Goal: Task Accomplishment & Management: Complete application form

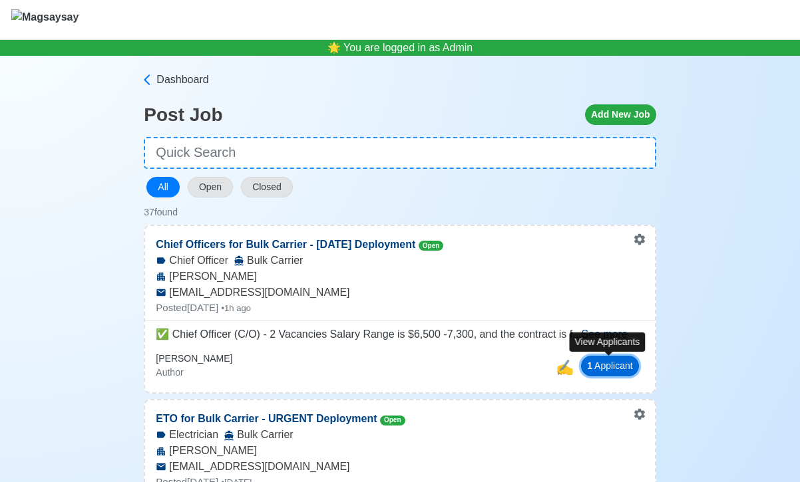
click at [615, 369] on button "1 Applicant" at bounding box center [610, 366] width 58 height 21
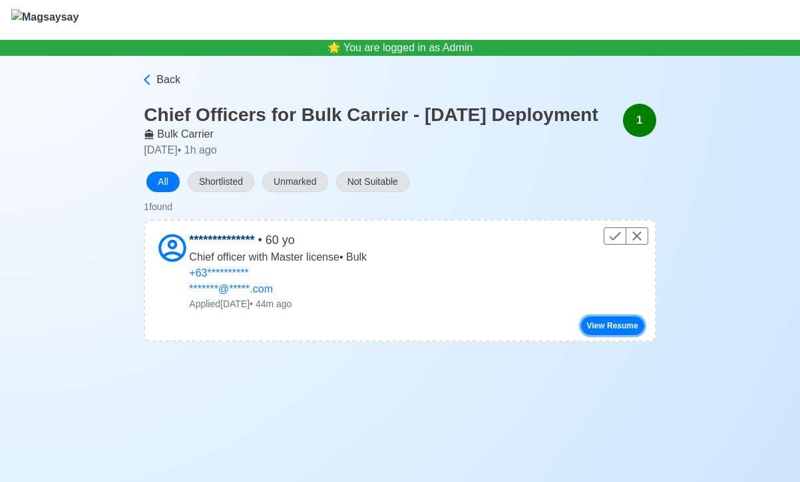
click at [632, 335] on button "View Resume" at bounding box center [612, 326] width 63 height 19
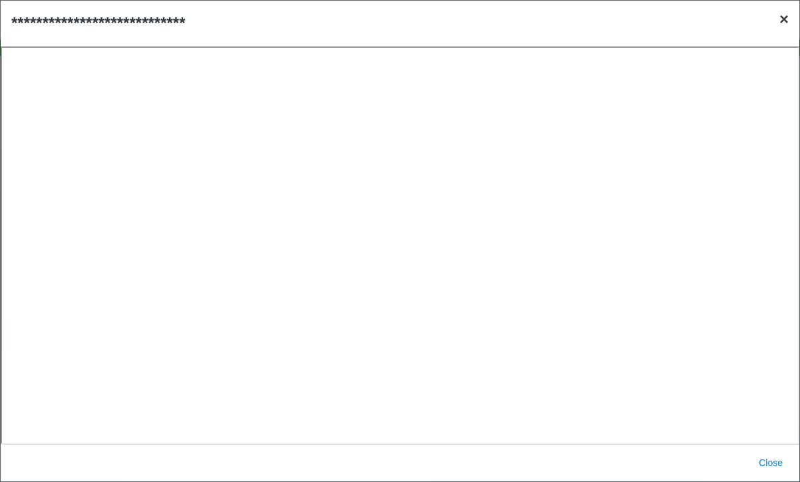
click at [783, 19] on span "×" at bounding box center [783, 19] width 9 height 18
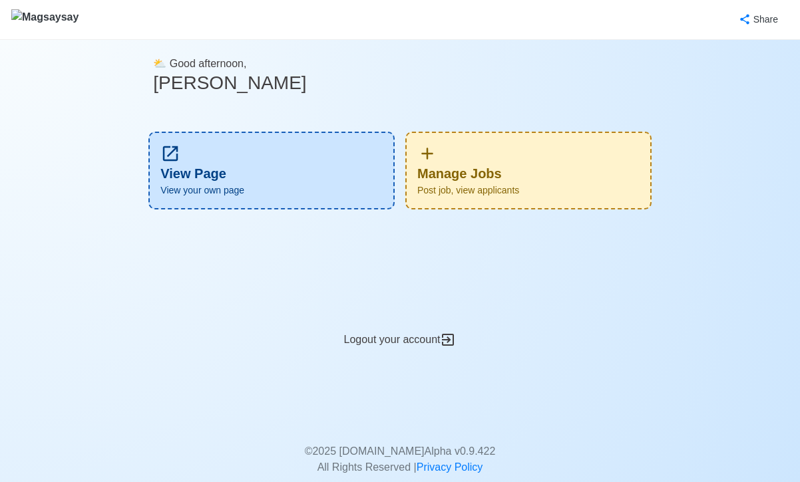
click at [564, 178] on div "Manage Jobs Post job, view applicants" at bounding box center [528, 171] width 246 height 78
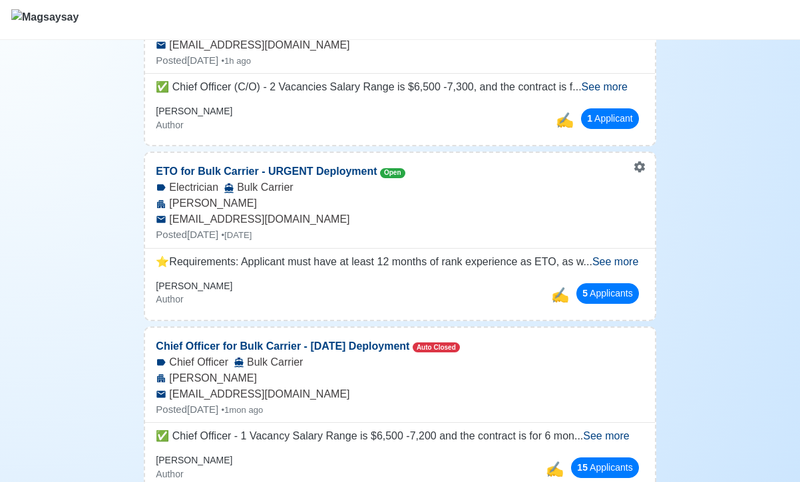
scroll to position [248, 0]
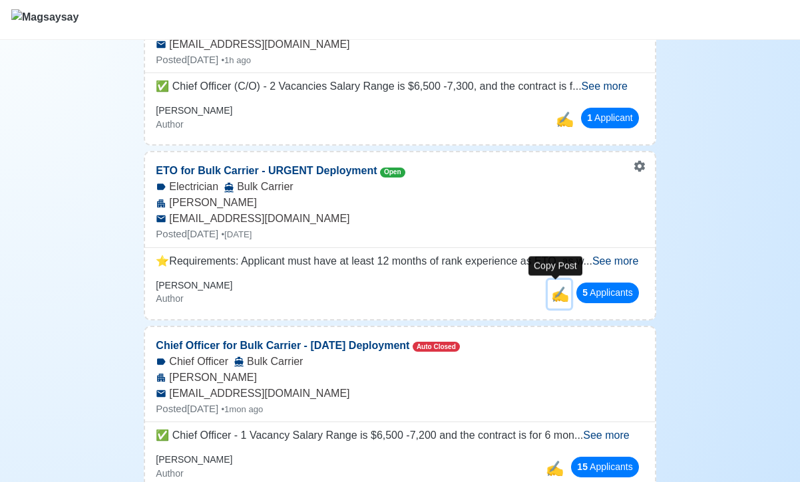
click at [557, 296] on span "✍️" at bounding box center [560, 294] width 18 height 17
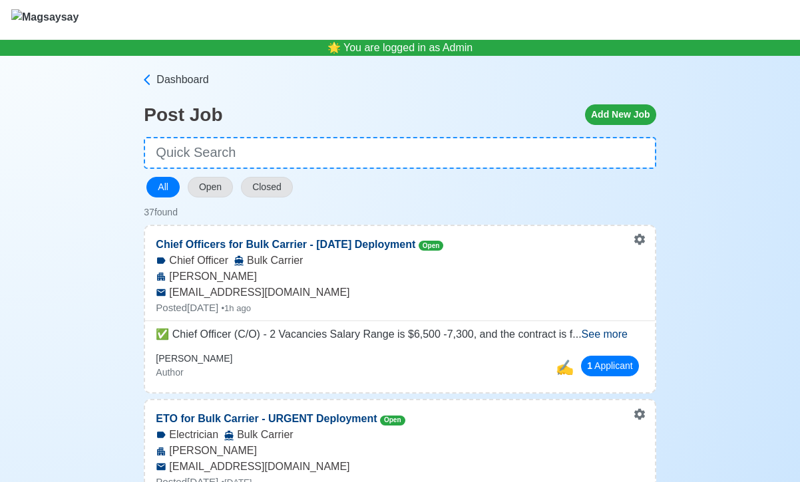
select select "Electrician"
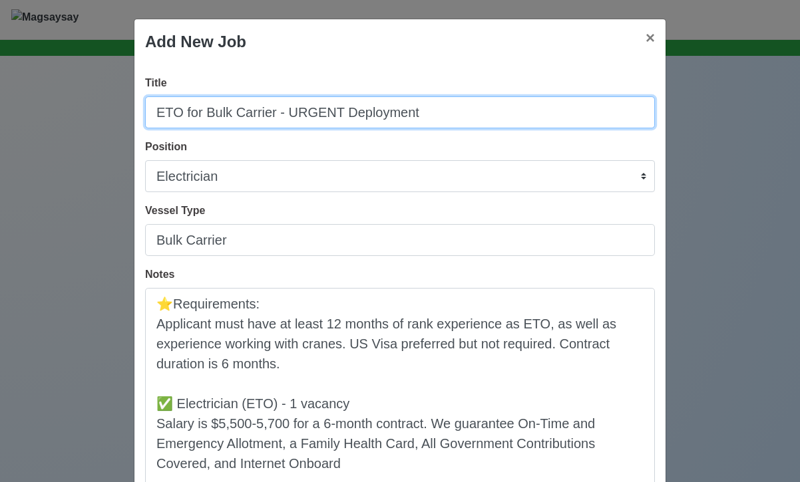
drag, startPoint x: 438, startPoint y: 112, endPoint x: 186, endPoint y: 106, distance: 251.6
click at [185, 105] on input "ETO for Bulk Carrier - URGENT Deployment" at bounding box center [400, 112] width 510 height 32
click at [191, 108] on input "ETO for Bulk Carrier - URGENT Deployment" at bounding box center [400, 112] width 510 height 32
drag, startPoint x: 202, startPoint y: 112, endPoint x: 150, endPoint y: 112, distance: 52.6
click at [150, 112] on input "ETO for Bulk Carrier - URGENT Deployment" at bounding box center [400, 112] width 510 height 32
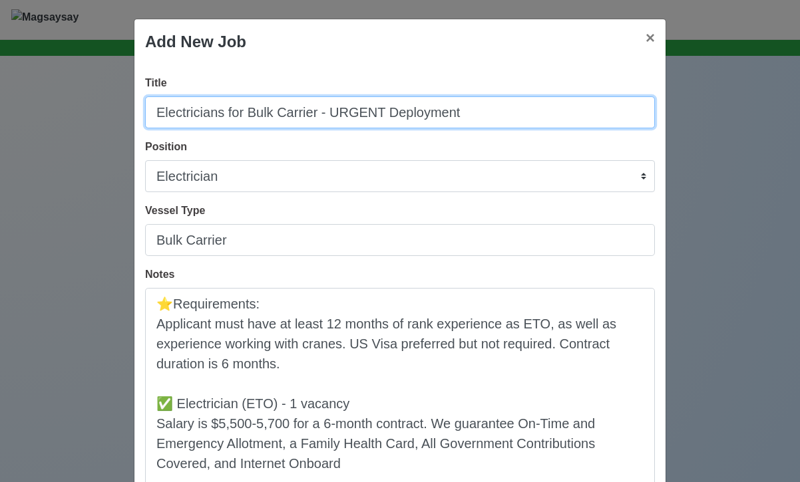
click at [313, 112] on input "Electricians for Bulk Carrier - URGENT Deployment" at bounding box center [400, 112] width 510 height 32
drag, startPoint x: 495, startPoint y: 109, endPoint x: 335, endPoint y: 115, distance: 159.8
click at [335, 115] on input "Electricians for Bulk Carriers - URGENT Deployment" at bounding box center [400, 112] width 510 height 32
type input "Electricians for Bulk Carriers - Oct, Nov, and Dec Deployments"
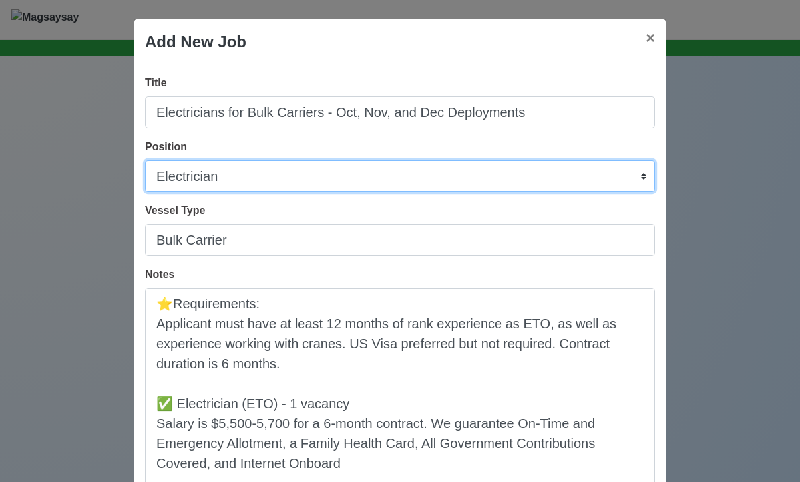
click at [246, 178] on select "Master Chief Officer 2nd Officer 3rd Officer Junior Officer Chief Engineer 2nd …" at bounding box center [400, 176] width 510 height 32
click at [145, 160] on select "Master Chief Officer 2nd Officer 3rd Officer Junior Officer Chief Engineer 2nd …" at bounding box center [400, 176] width 510 height 32
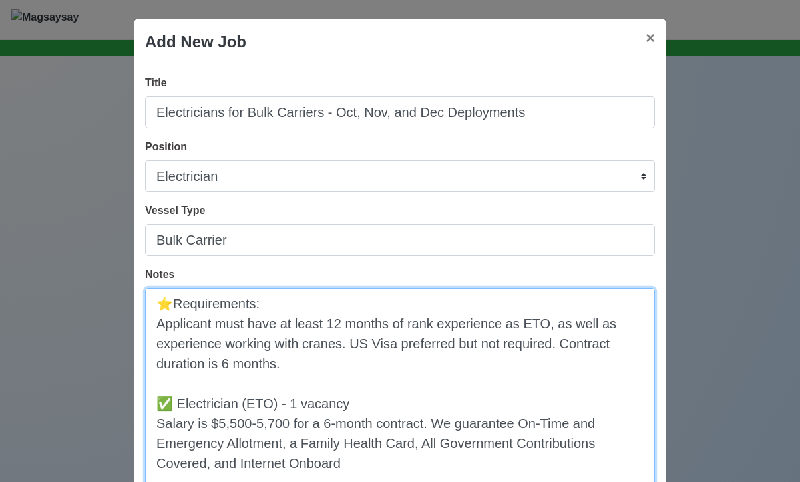
drag, startPoint x: 415, startPoint y: 368, endPoint x: 156, endPoint y: 303, distance: 266.8
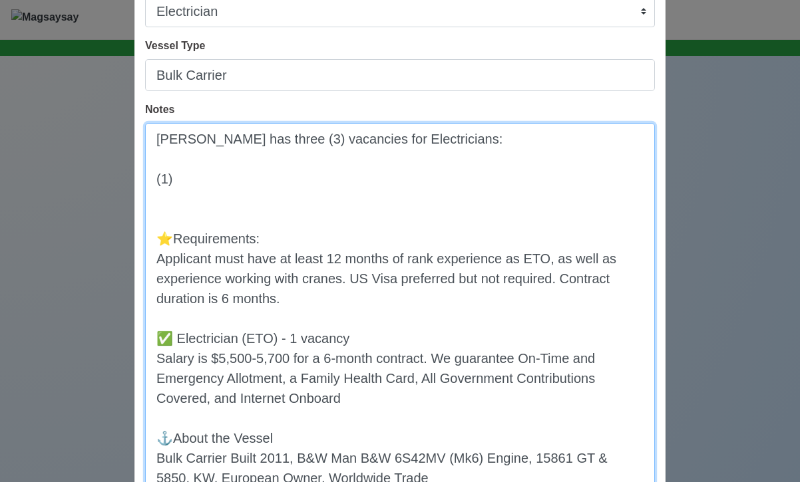
scroll to position [167, 0]
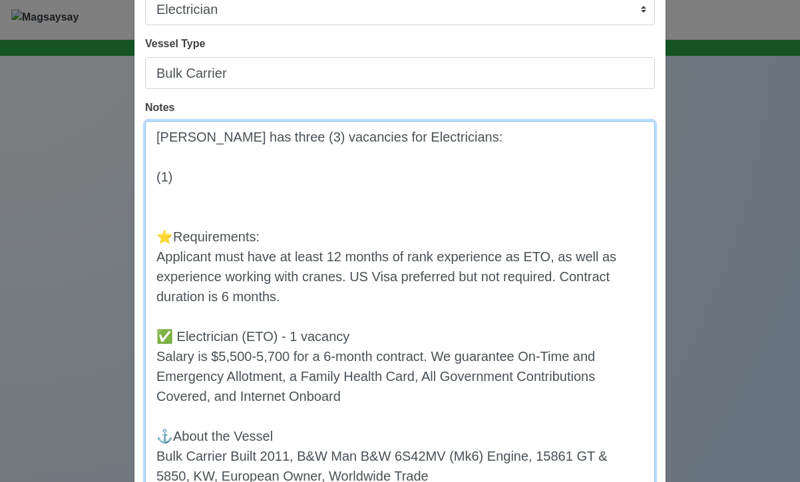
drag, startPoint x: 293, startPoint y: 401, endPoint x: 147, endPoint y: 336, distance: 159.4
click at [147, 336] on textarea "[PERSON_NAME] has three (3) vacancies for Electricians: (1) ⭐️Requirements: App…" at bounding box center [400, 386] width 510 height 530
click at [193, 177] on textarea "[PERSON_NAME] has three (3) vacancies for Electricians: (1) ⭐️Requirements: App…" at bounding box center [400, 386] width 510 height 530
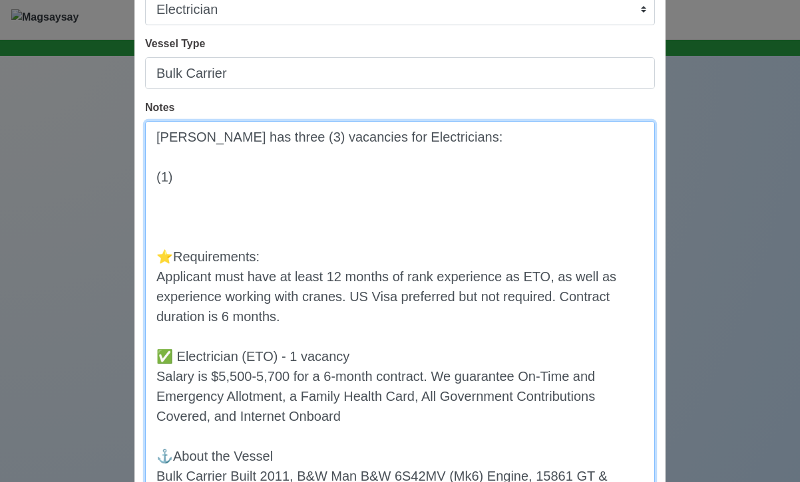
scroll to position [0, 0]
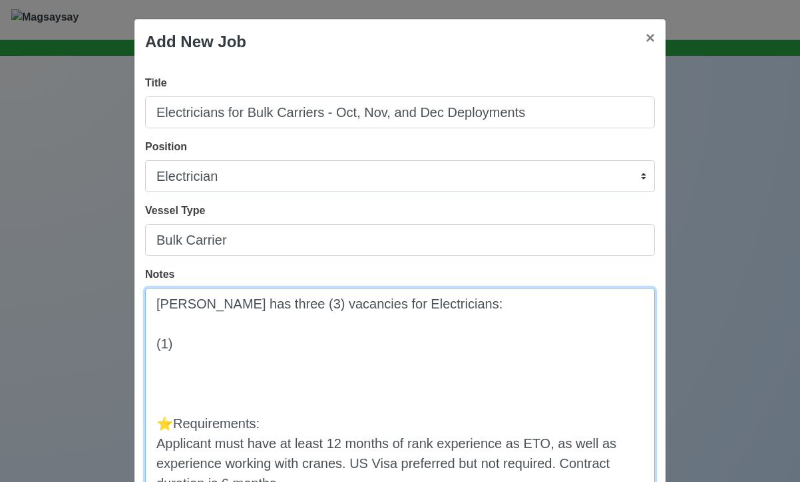
paste textarea "✅ Electrician (ETO) - 1 vacancy Salary is $5,500-5,700 for a 6-month contract. …"
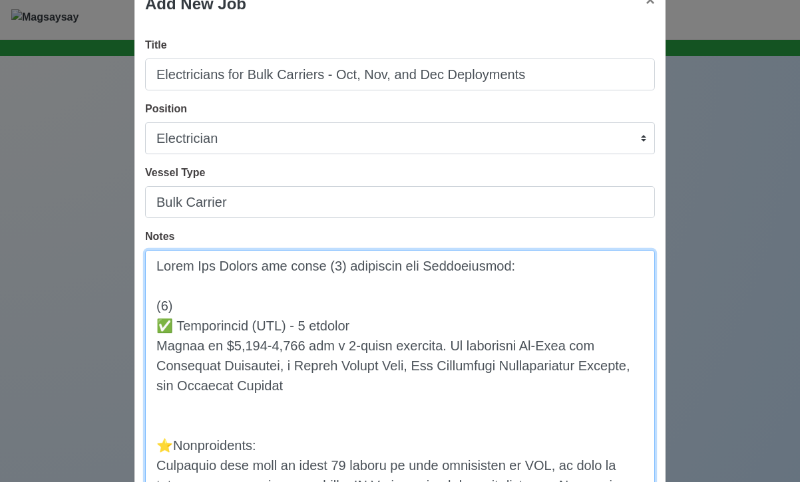
scroll to position [33, 0]
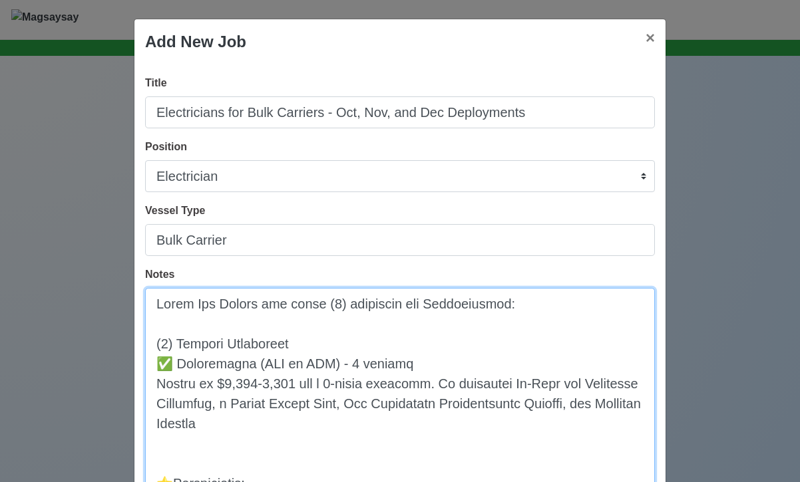
drag, startPoint x: 210, startPoint y: 385, endPoint x: 289, endPoint y: 385, distance: 79.8
paste textarea "4,700 - 5,600 USD"
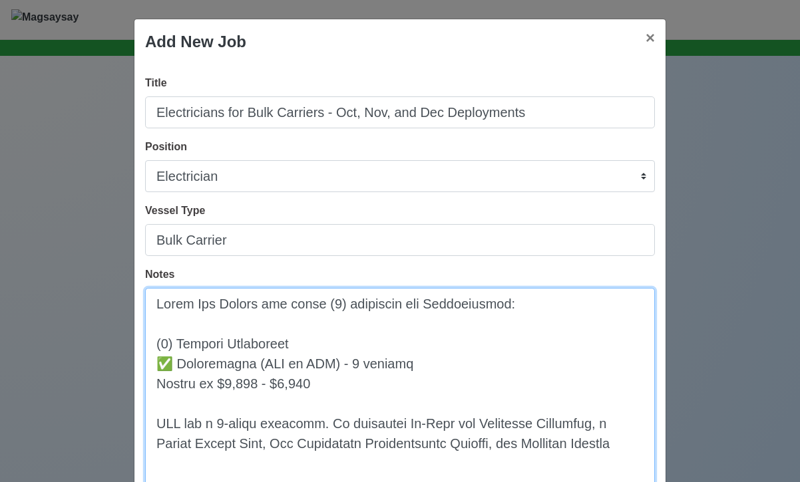
drag, startPoint x: 325, startPoint y: 425, endPoint x: 325, endPoint y: 403, distance: 22.6
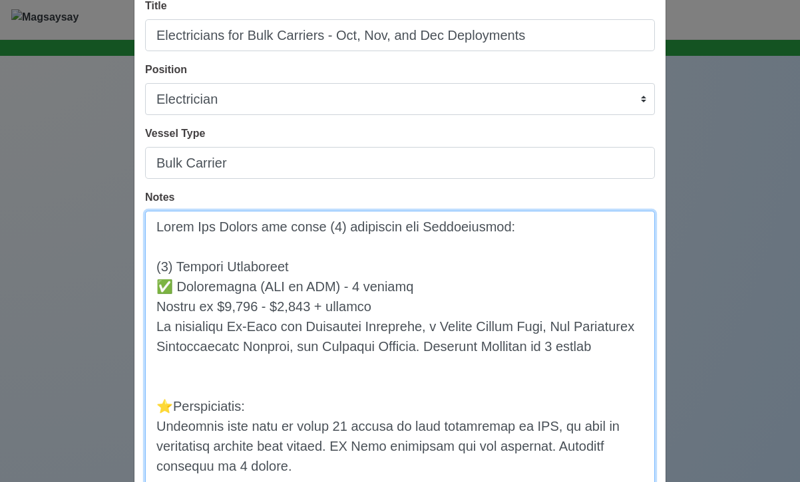
scroll to position [106, 0]
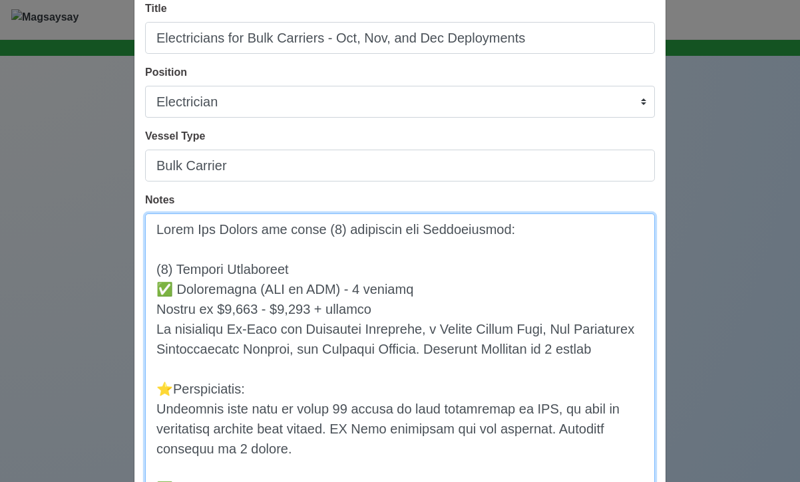
scroll to position [110, 0]
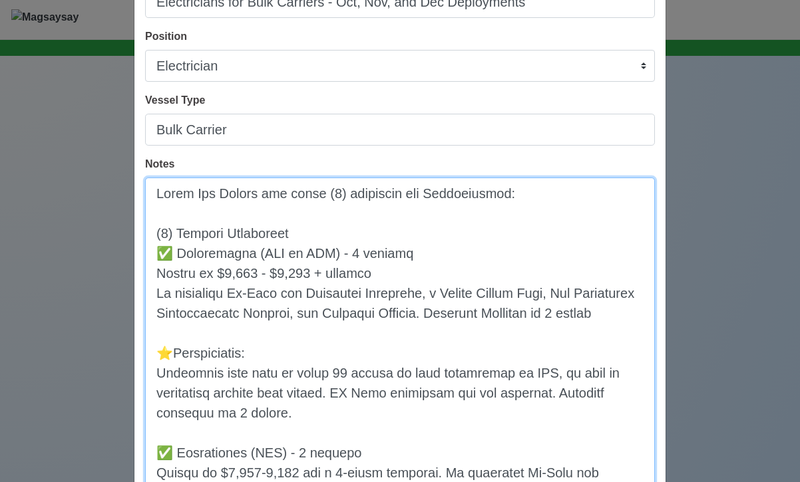
drag, startPoint x: 293, startPoint y: 434, endPoint x: 158, endPoint y: 394, distance: 140.9
click at [158, 394] on textarea "Notes" at bounding box center [400, 483] width 510 height 610
paste textarea "experience as an onboard electrician, and experience working with [PERSON_NAME]…"
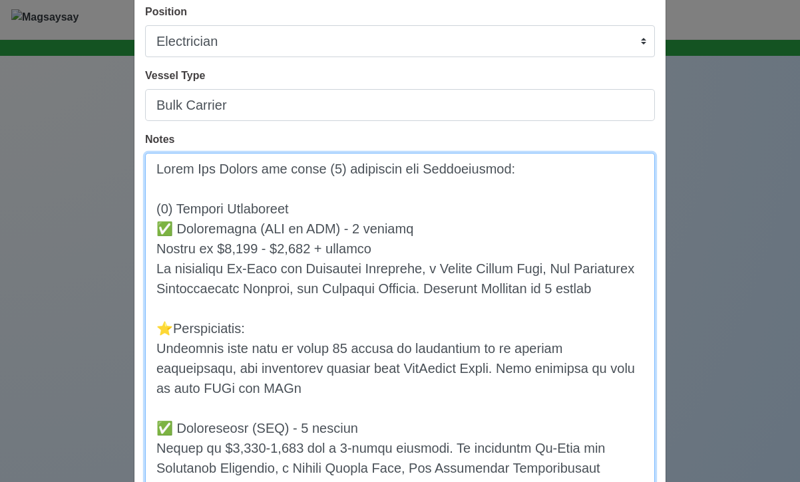
scroll to position [136, 0]
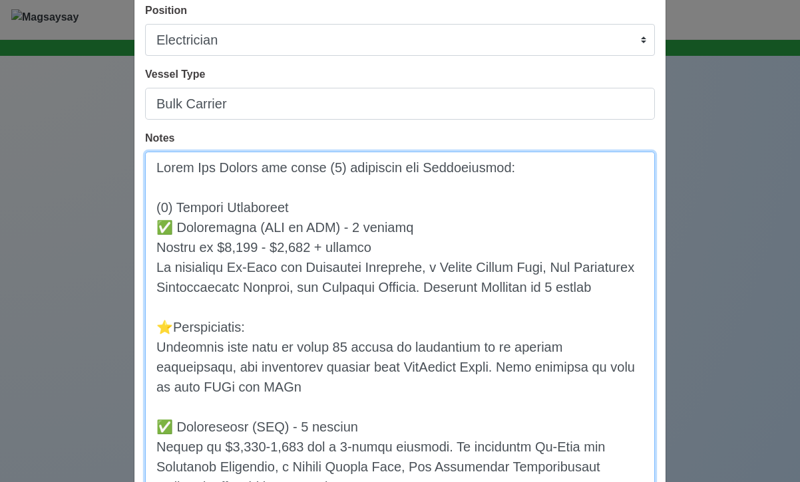
click at [238, 326] on textarea "Notes" at bounding box center [400, 457] width 510 height 610
drag, startPoint x: 216, startPoint y: 365, endPoint x: 151, endPoint y: 365, distance: 65.2
click at [151, 365] on textarea "Notes" at bounding box center [400, 457] width 510 height 610
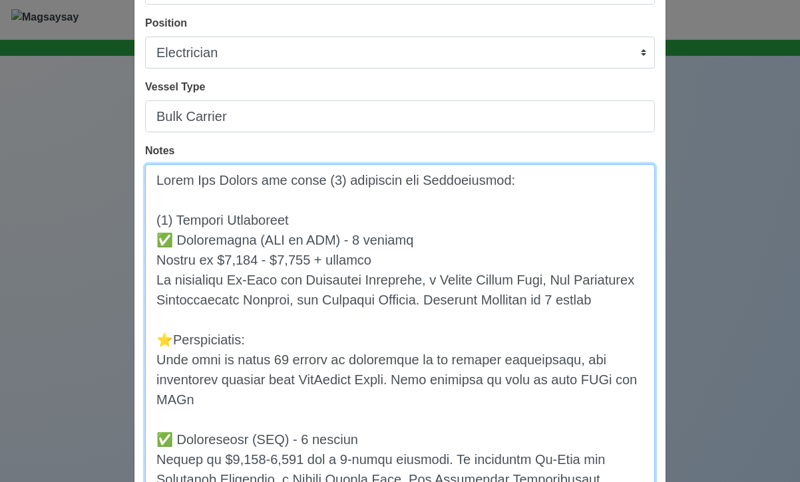
scroll to position [126, 0]
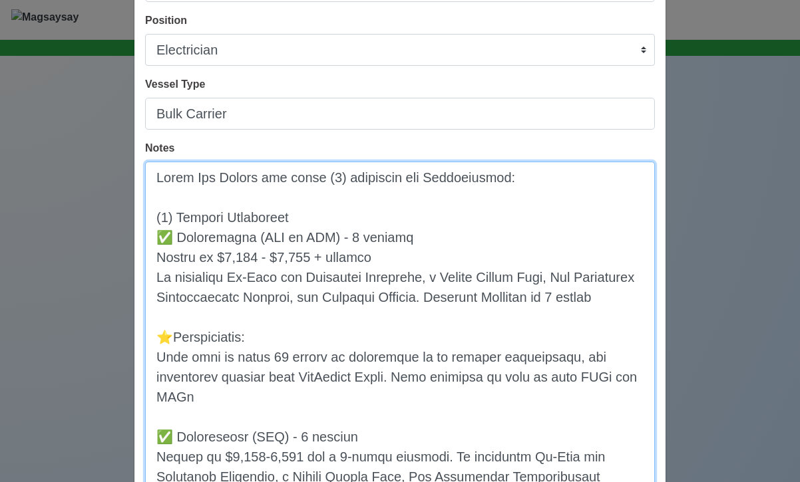
drag, startPoint x: 317, startPoint y: 216, endPoint x: 141, endPoint y: 216, distance: 175.7
click at [141, 216] on div "Title Electricians for Bulk Carriers - Oct, Nov, and Dec Deployments Position M…" at bounding box center [399, 396] width 531 height 917
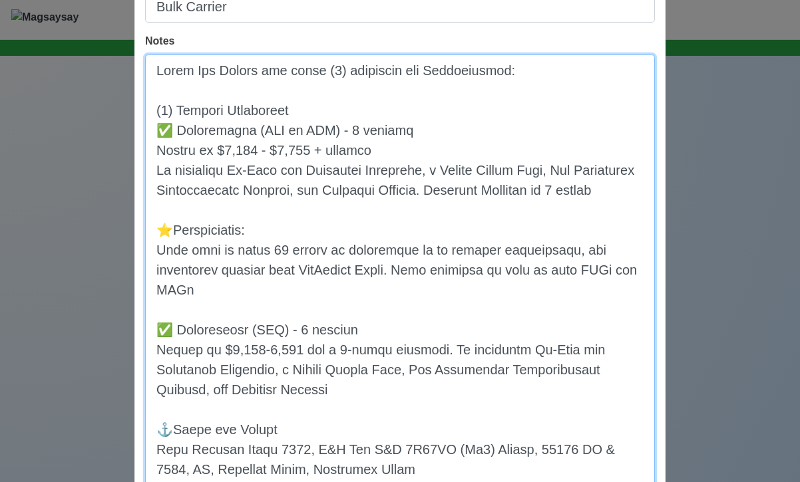
scroll to position [234, 0]
click at [255, 310] on textarea "Notes" at bounding box center [400, 359] width 510 height 610
drag, startPoint x: 304, startPoint y: 419, endPoint x: 156, endPoint y: 348, distance: 164.0
click at [156, 348] on textarea "Notes" at bounding box center [400, 359] width 510 height 610
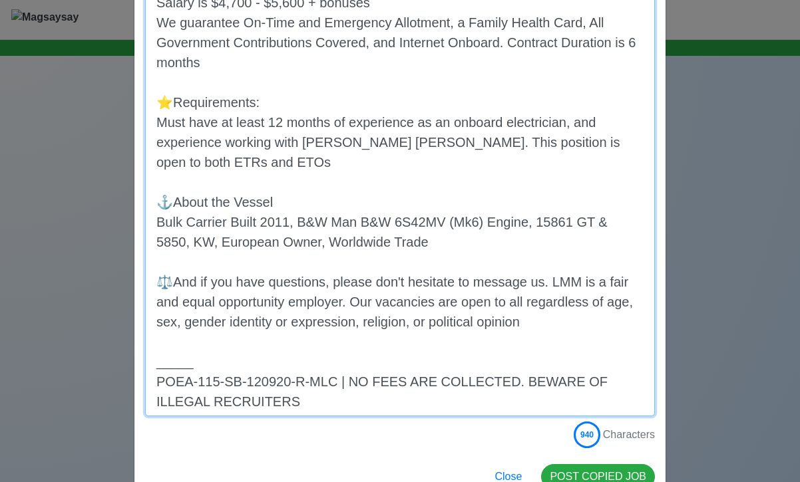
scroll to position [382, 0]
click at [237, 263] on textarea "[PERSON_NAME] has three (3) vacancies for Electricians: (1) October Deployment …" at bounding box center [400, 161] width 510 height 510
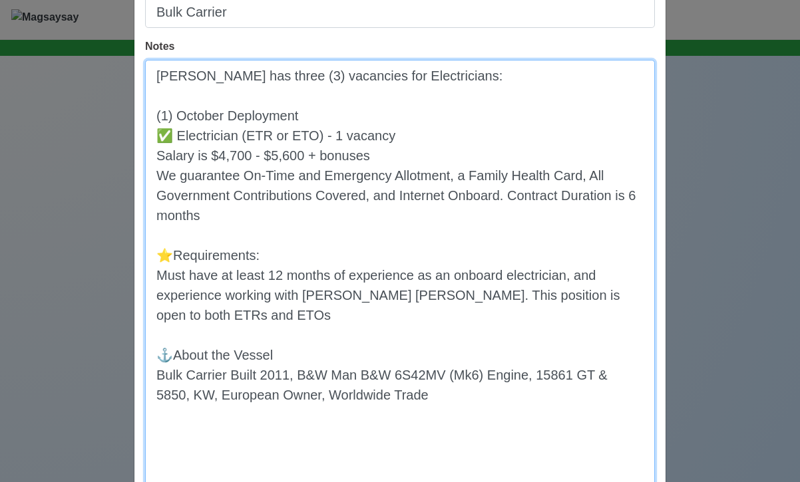
scroll to position [275, 0]
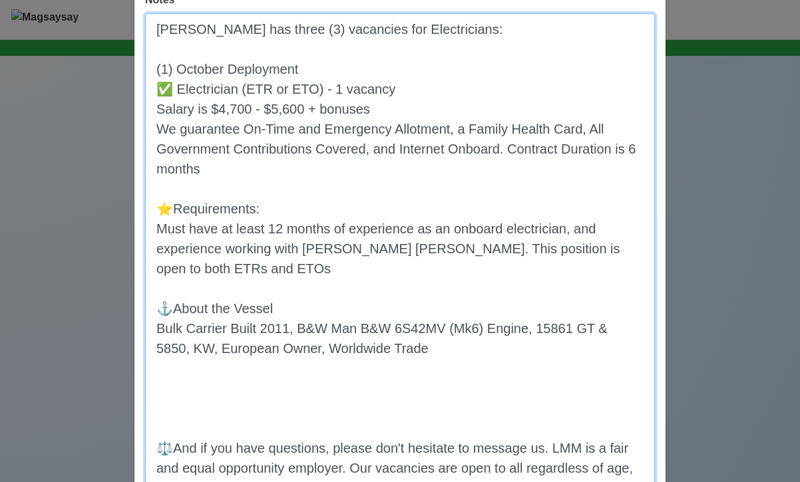
drag, startPoint x: 395, startPoint y: 353, endPoint x: 166, endPoint y: 324, distance: 230.7
click at [166, 324] on textarea "[PERSON_NAME] has three (3) vacancies for Electricians: (1) October Deployment …" at bounding box center [400, 298] width 510 height 570
paste textarea "General Cargo Built 2009, STX MAN 6S40ME-B Engine, 19128GT & 6,810"
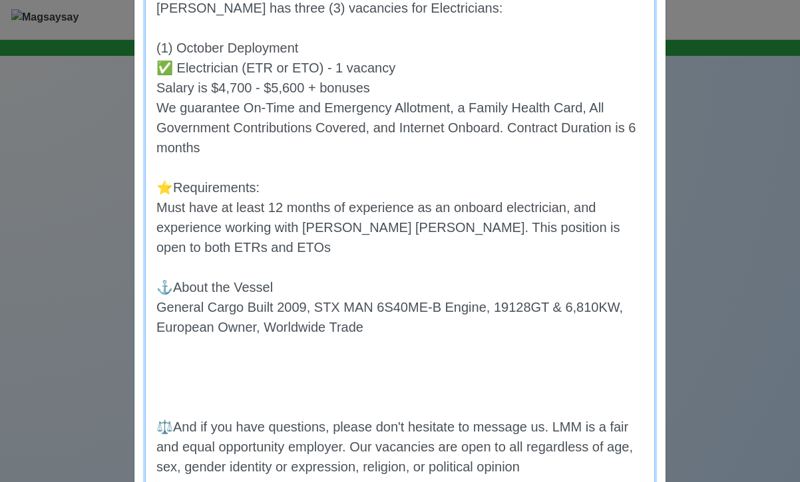
scroll to position [314, 0]
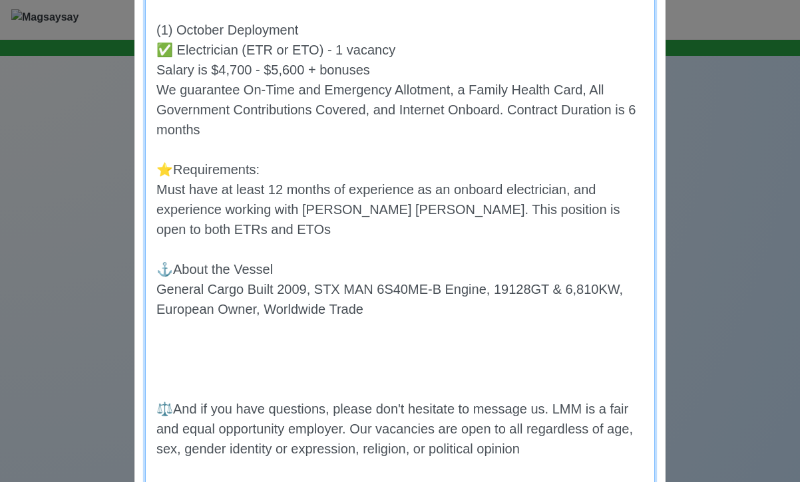
click at [228, 340] on textarea "[PERSON_NAME] has three (3) vacancies for Electricians: (1) October Deployment …" at bounding box center [400, 259] width 510 height 570
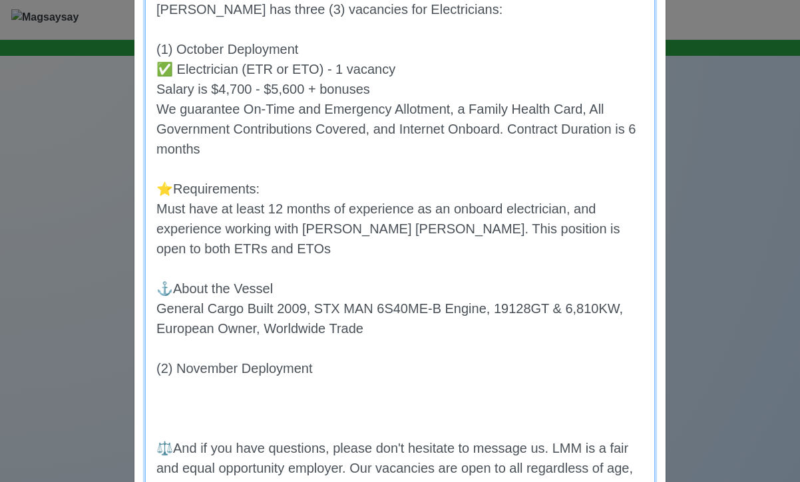
scroll to position [296, 0]
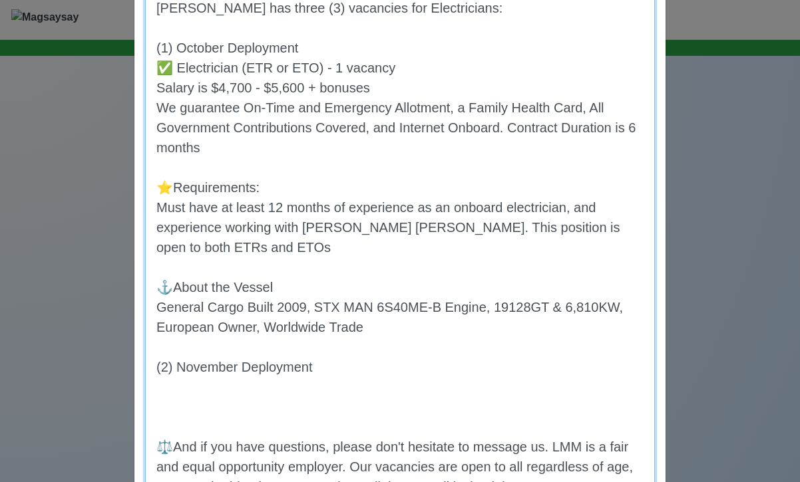
drag, startPoint x: 227, startPoint y: 144, endPoint x: 148, endPoint y: 73, distance: 106.5
click at [148, 73] on textarea "[PERSON_NAME] has three (3) vacancies for Electricians: (1) October Deployment …" at bounding box center [400, 287] width 510 height 590
click at [188, 379] on textarea "[PERSON_NAME] has three (3) vacancies for Electricians: (1) October Deployment …" at bounding box center [400, 287] width 510 height 590
paste textarea "✅ Electrician (ETR or ETO) - 1 vacancy Salary is $4,700 - $5,600 + bonuses We g…"
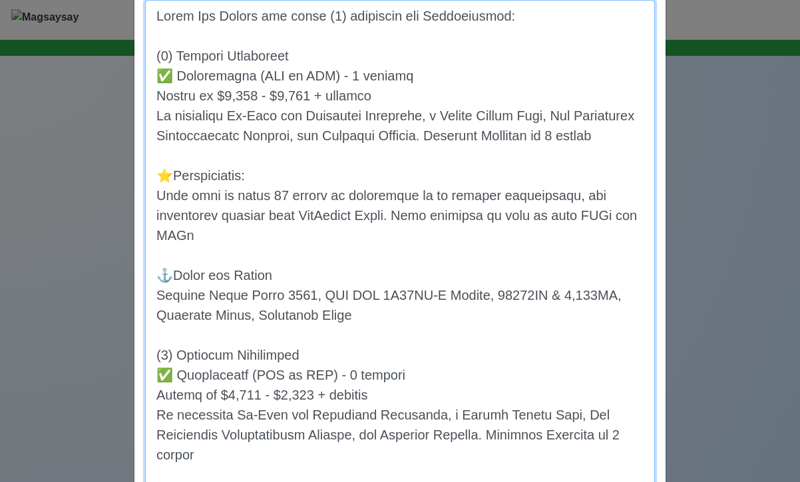
scroll to position [360, 0]
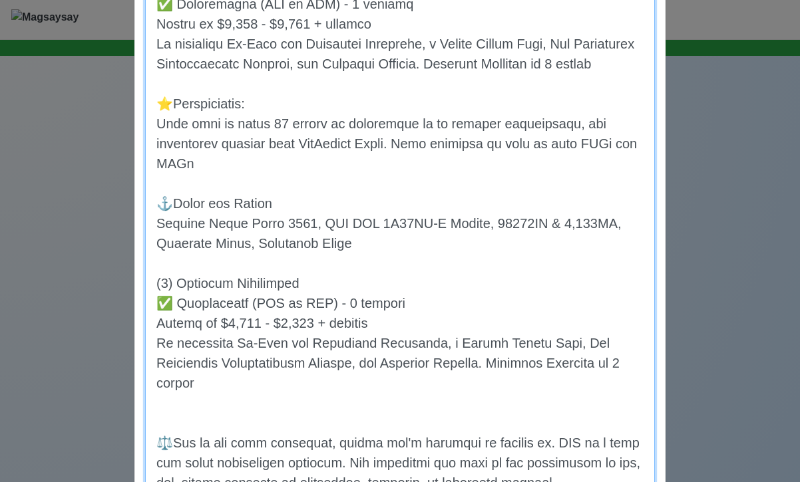
click at [282, 325] on textarea "Notes" at bounding box center [400, 262] width 510 height 669
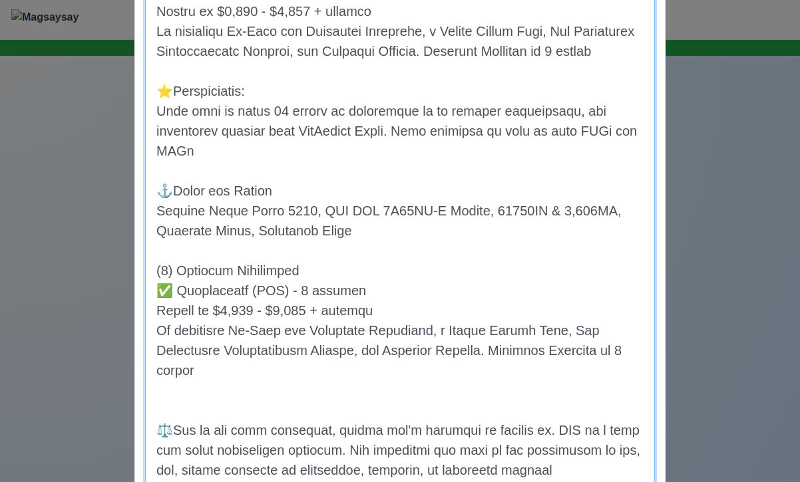
scroll to position [375, 0]
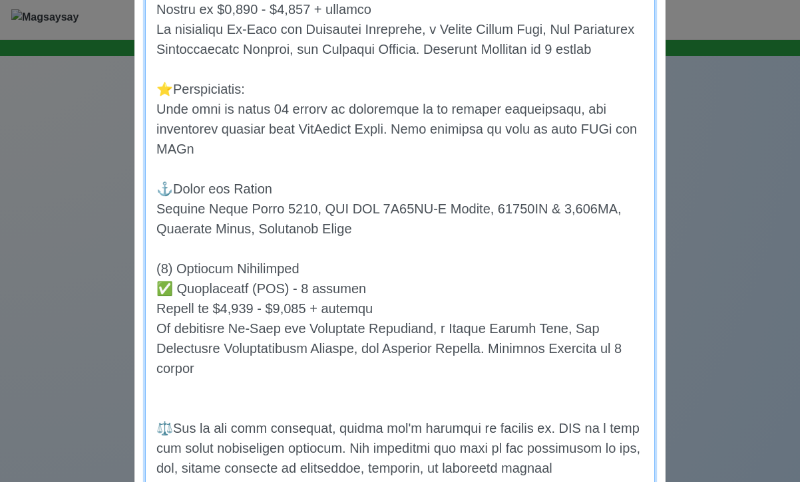
click at [224, 329] on textarea "Notes" at bounding box center [400, 247] width 510 height 669
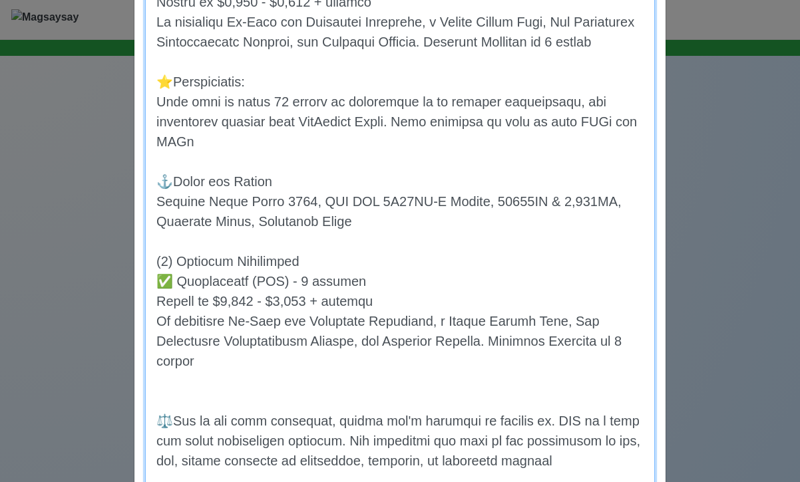
scroll to position [406, 0]
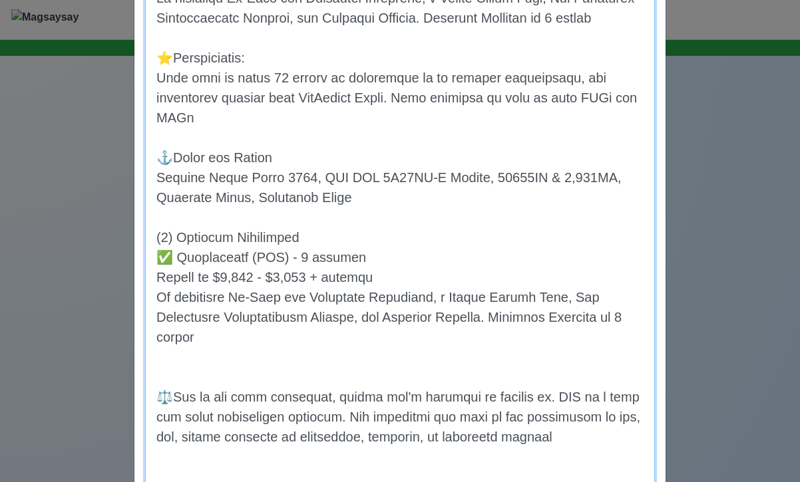
click at [290, 299] on textarea "Notes" at bounding box center [400, 216] width 510 height 669
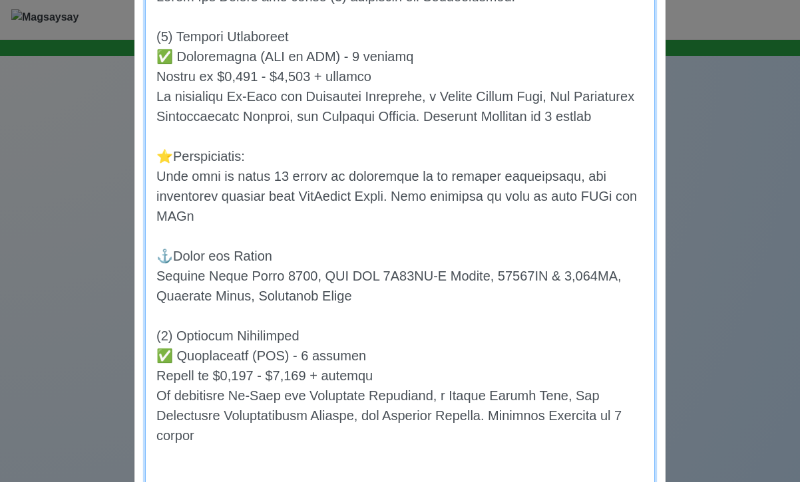
scroll to position [309, 0]
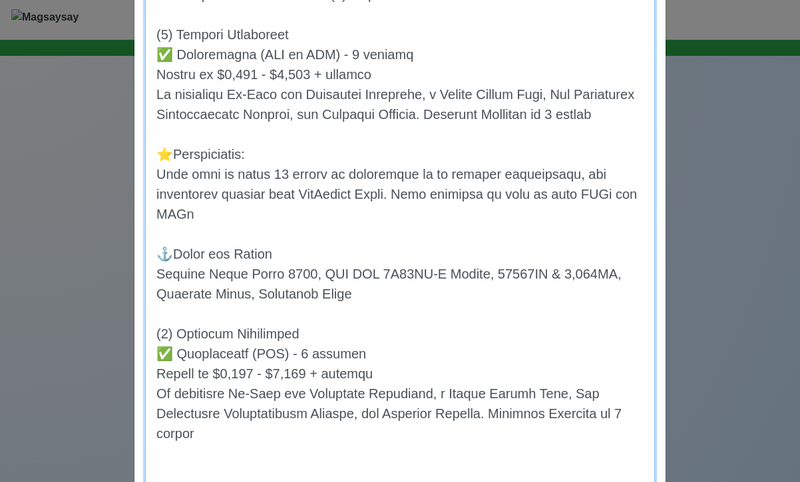
drag, startPoint x: 376, startPoint y: 393, endPoint x: 320, endPoint y: 393, distance: 55.9
click at [320, 393] on textarea "Notes" at bounding box center [400, 313] width 510 height 669
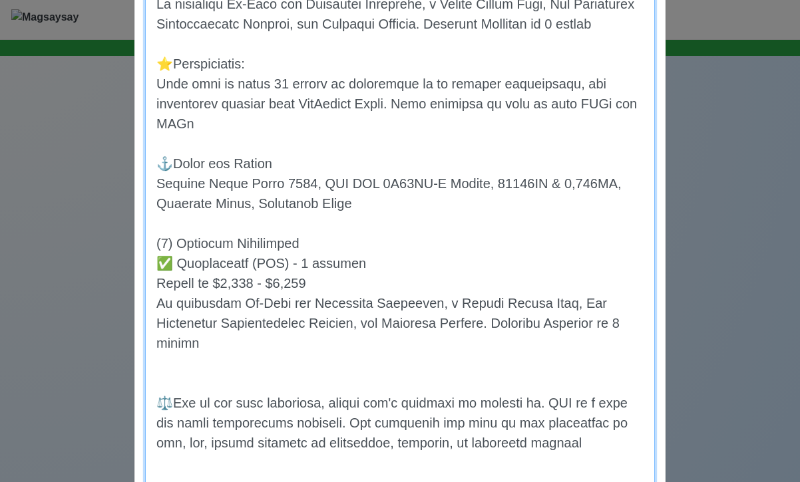
scroll to position [401, 0]
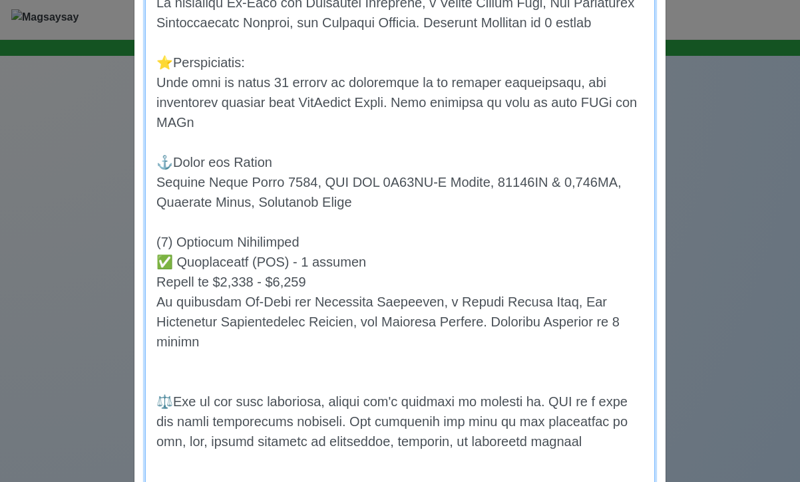
click at [313, 238] on textarea "Notes" at bounding box center [400, 221] width 510 height 669
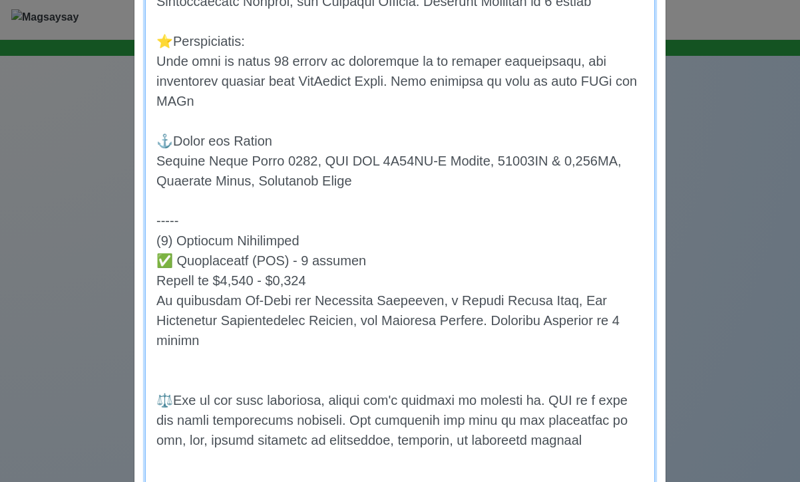
scroll to position [395, 0]
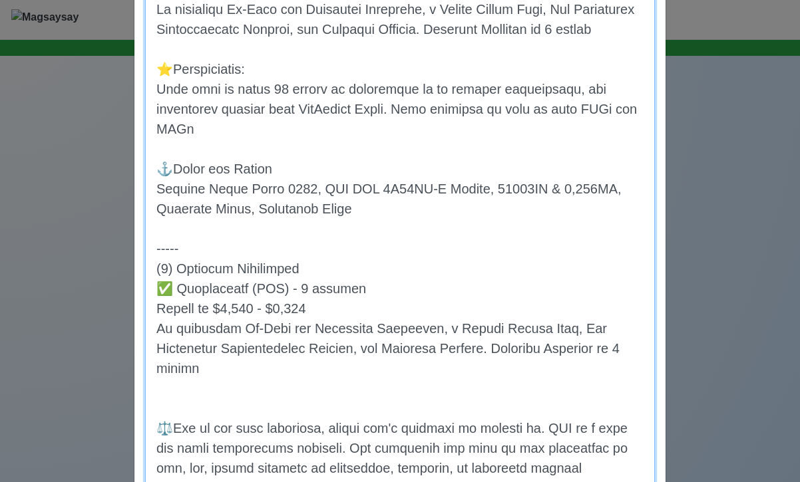
drag, startPoint x: 218, startPoint y: 157, endPoint x: 155, endPoint y: 85, distance: 95.8
click at [155, 85] on textarea "Notes" at bounding box center [400, 238] width 510 height 689
click at [243, 390] on textarea "Notes" at bounding box center [400, 238] width 510 height 689
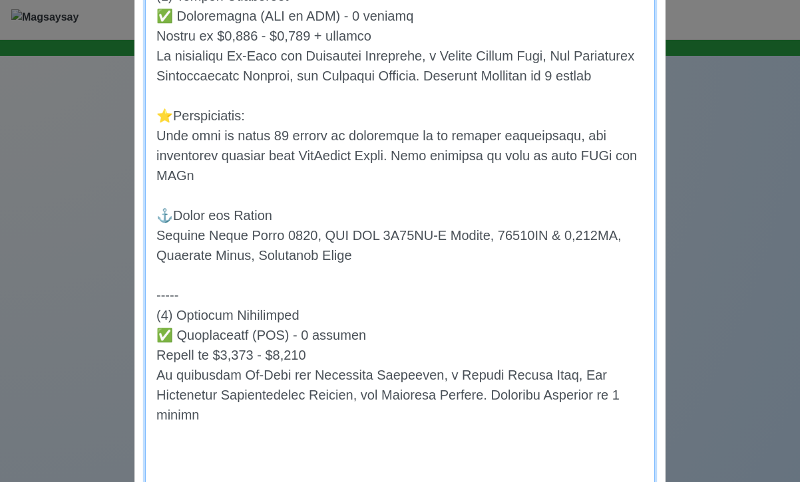
paste textarea "⭐️Requirements: Must have at least 12 months of experience as an onboard electr…"
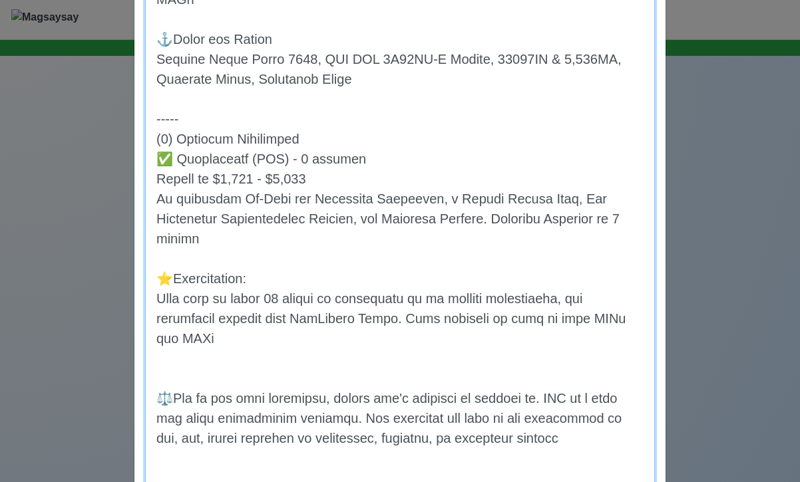
scroll to position [525, 0]
drag, startPoint x: 202, startPoint y: 360, endPoint x: 158, endPoint y: 325, distance: 55.8
click at [158, 325] on textarea "Notes" at bounding box center [400, 157] width 510 height 789
paste textarea "must have at least 12 months of rank experience as an ETO; experience working w…"
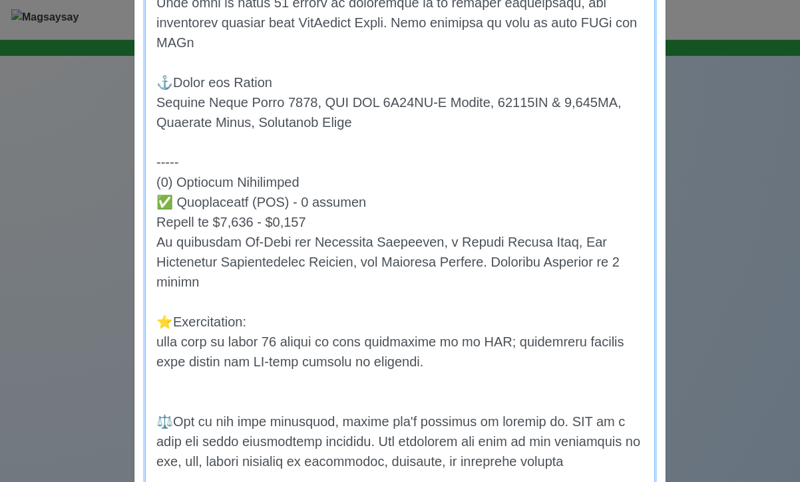
scroll to position [491, 0]
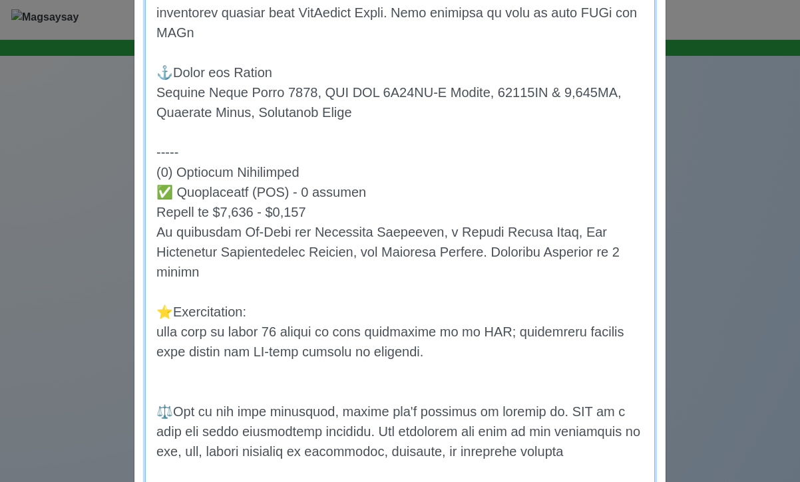
click at [166, 355] on textarea "Notes" at bounding box center [400, 181] width 510 height 769
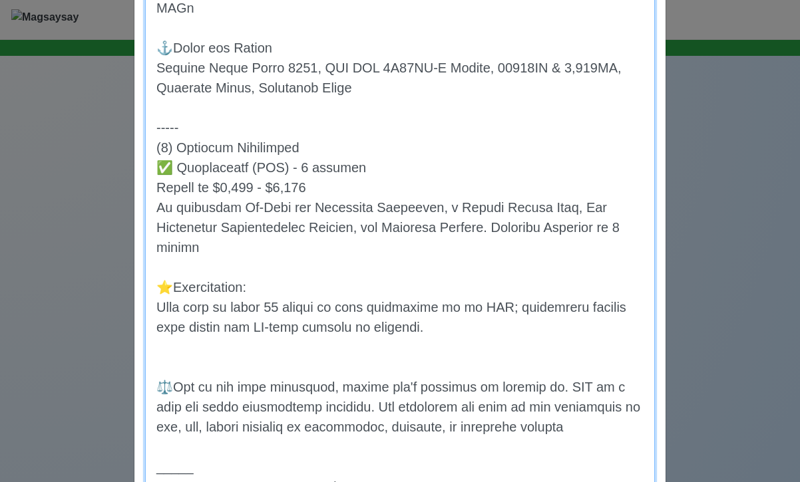
scroll to position [518, 0]
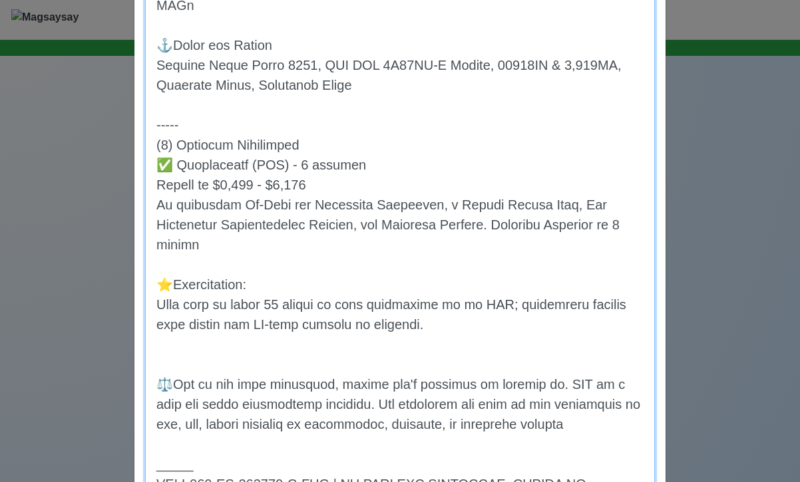
click at [291, 376] on textarea "Notes" at bounding box center [400, 154] width 510 height 769
drag, startPoint x: 307, startPoint y: 114, endPoint x: 150, endPoint y: 59, distance: 166.1
click at [150, 58] on textarea "Notes" at bounding box center [400, 154] width 510 height 769
click at [218, 361] on textarea "Notes" at bounding box center [400, 154] width 510 height 769
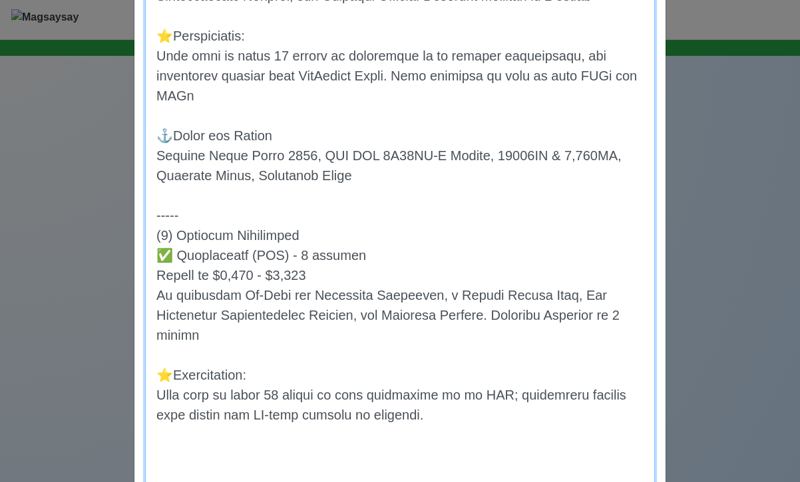
paste textarea "⚓️About the Vessel General Cargo Built 2009, STX MAN 6S40ME-B Engine, 19128GT &…"
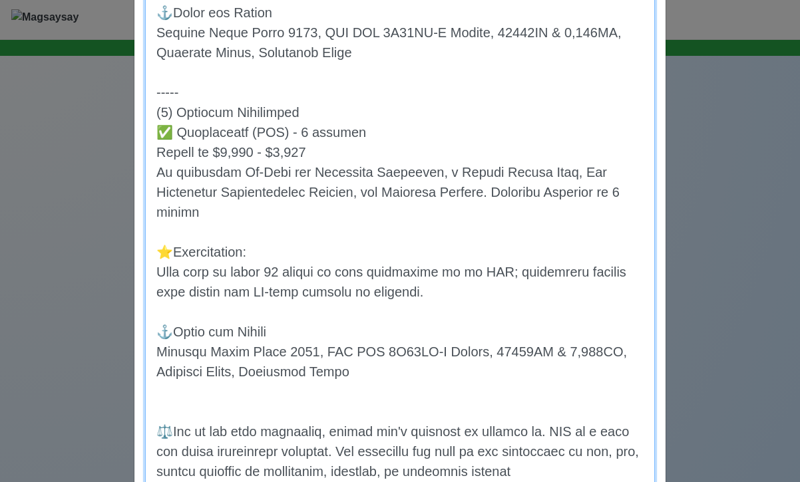
scroll to position [566, 0]
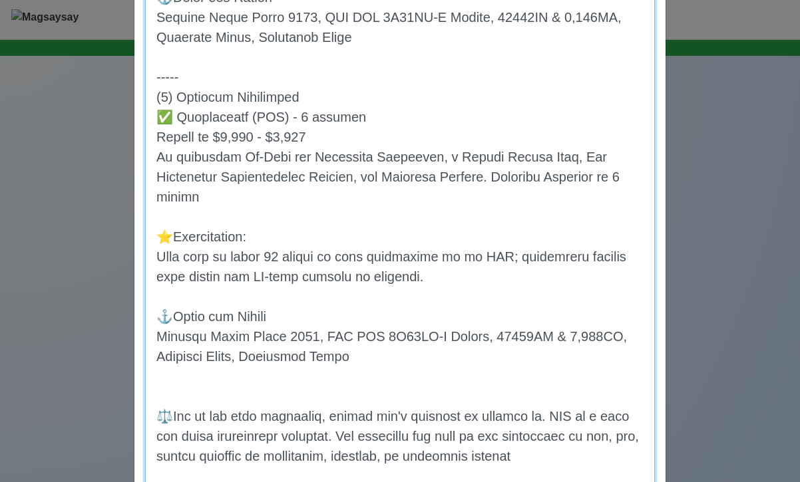
drag, startPoint x: 375, startPoint y: 383, endPoint x: 147, endPoint y: 361, distance: 229.3
click at [147, 361] on textarea "Notes" at bounding box center [400, 146] width 510 height 849
paste textarea "Bulk Carrier Built 2020, MAN B&W 6S50ME-C8.2 Engine, 23232 GT, 6780"
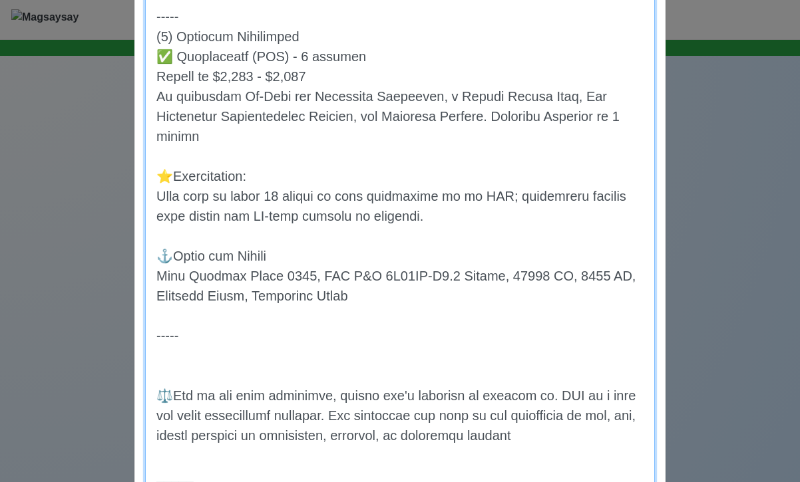
scroll to position [677, 0]
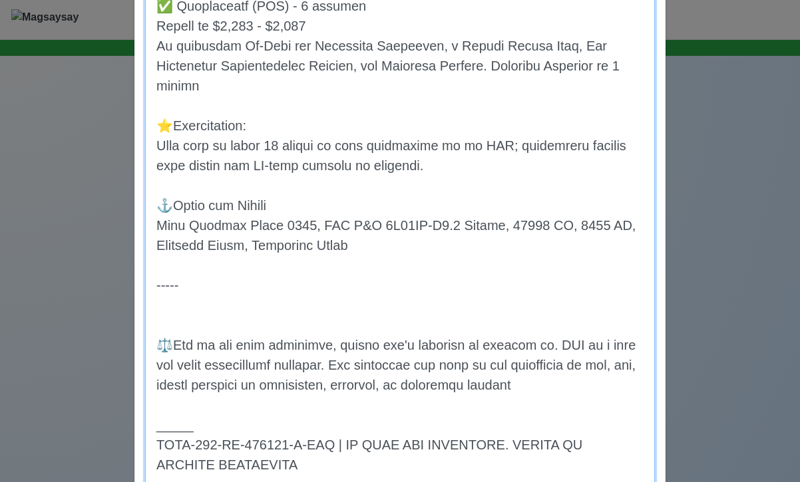
click at [210, 297] on textarea "Notes" at bounding box center [400, 55] width 510 height 889
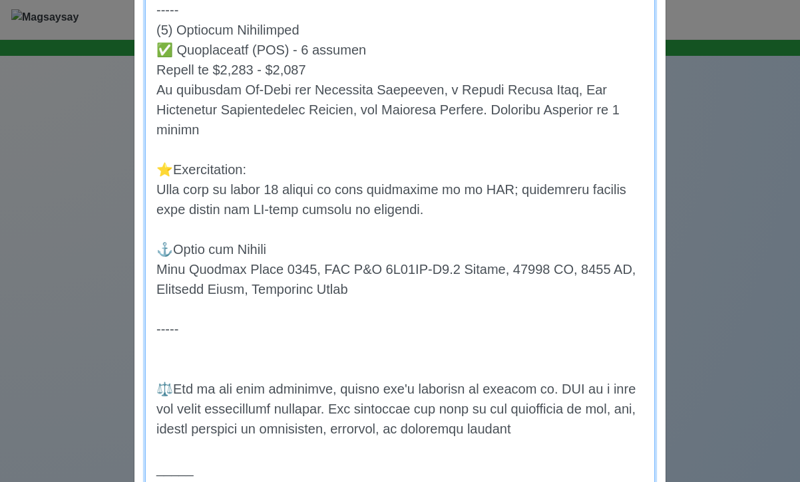
scroll to position [634, 0]
click at [194, 349] on textarea "Notes" at bounding box center [400, 98] width 510 height 889
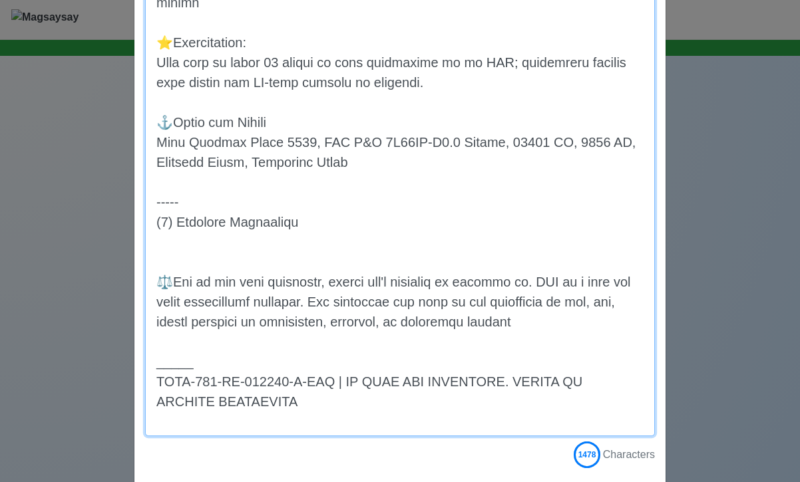
scroll to position [765, 0]
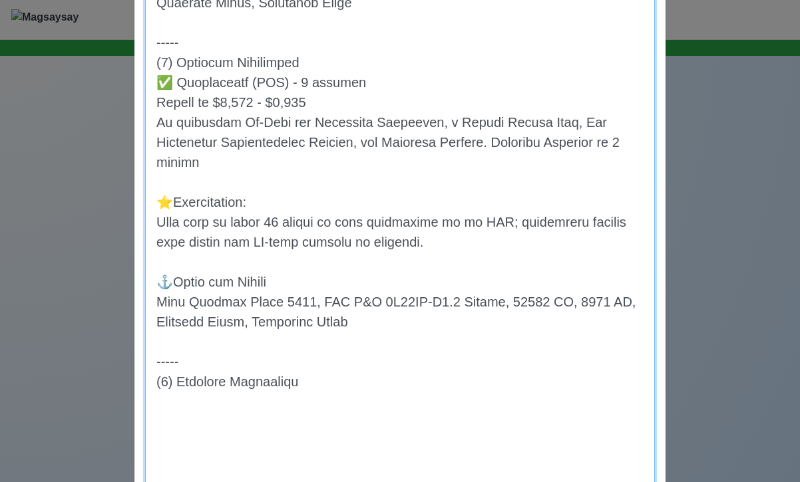
scroll to position [597, 0]
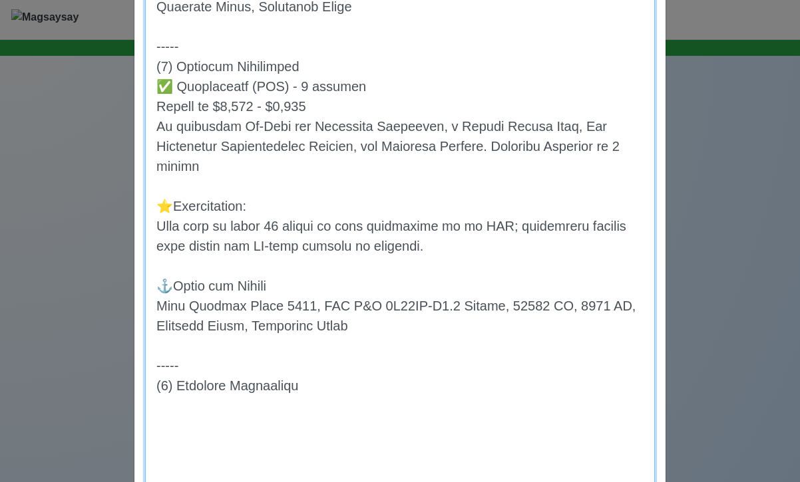
drag, startPoint x: 216, startPoint y: 184, endPoint x: 159, endPoint y: 101, distance: 100.4
click at [159, 101] on textarea "Notes" at bounding box center [400, 205] width 510 height 1029
click at [208, 421] on textarea "Notes" at bounding box center [400, 205] width 510 height 1029
paste textarea "✅ Electrician (ETO) - 1 vacancy Salary is $5,500 - $5,700 We guarantee On-Time …"
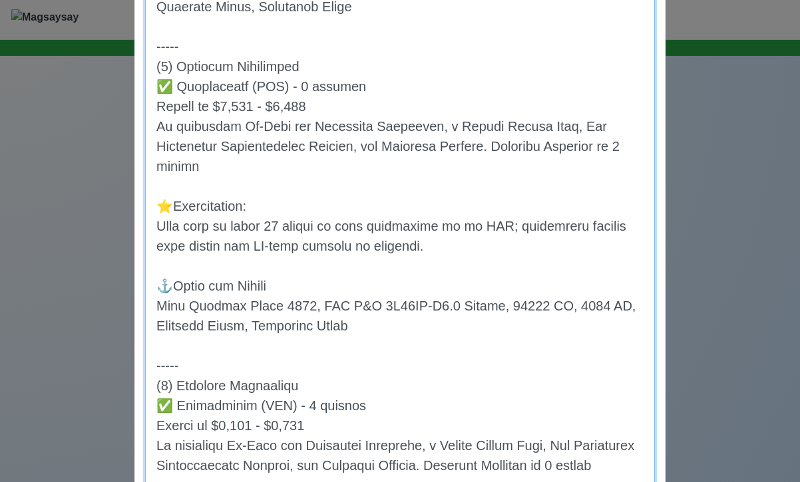
scroll to position [627, 0]
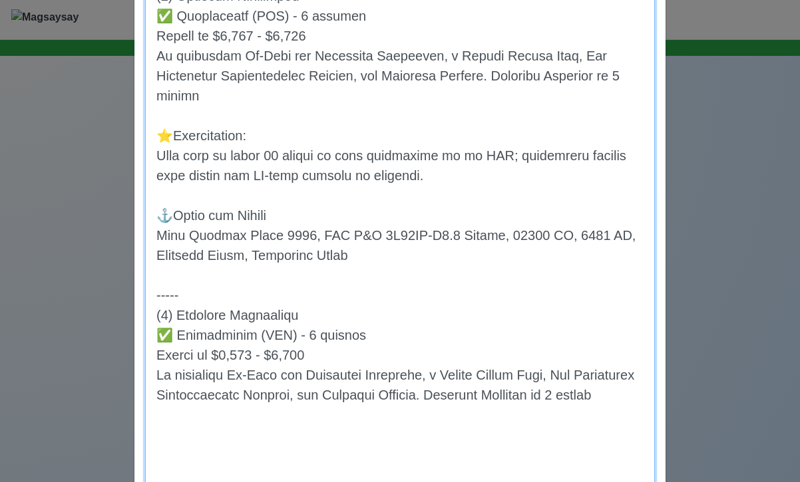
paste textarea "Bulk Carrier Built 2022, MAN-B&W 6S46ME-B8.5 Engine, 23238 GT & 5030 KW, Europe…"
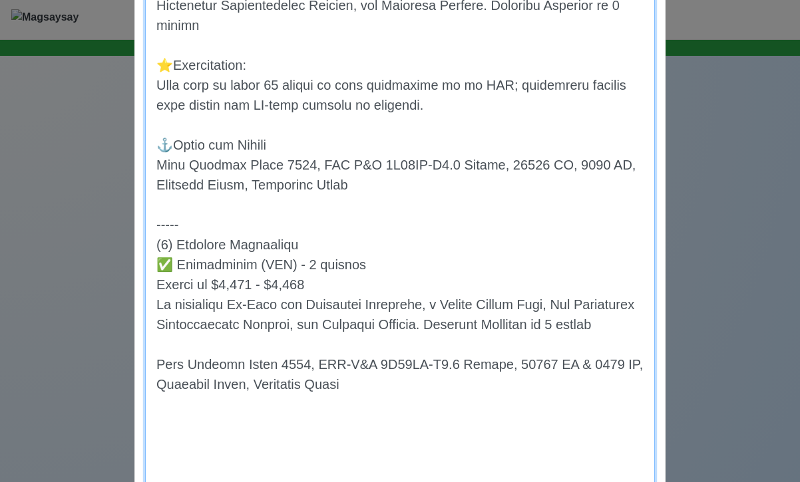
scroll to position [755, 0]
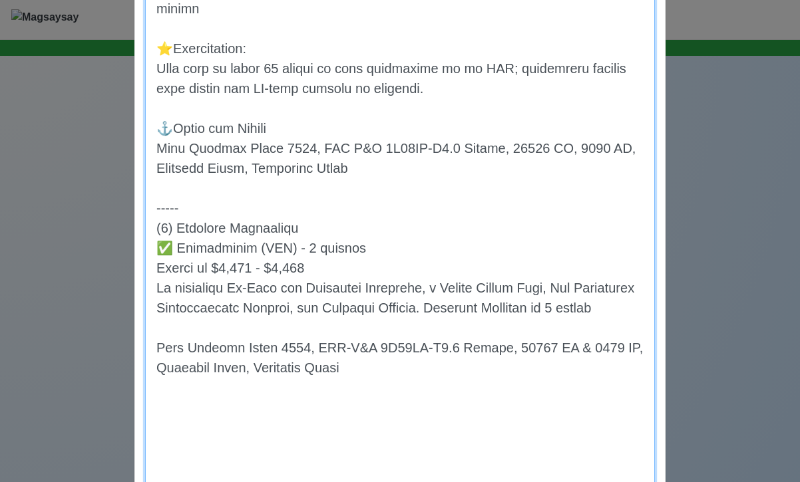
drag, startPoint x: 287, startPoint y: 148, endPoint x: 136, endPoint y: 147, distance: 151.1
click at [136, 147] on div "Title Electricians for Bulk Carriers - Oct, Nov, and Dec Deployments Position M…" at bounding box center [399, 48] width 531 height 1476
click at [202, 369] on textarea "Notes" at bounding box center [400, 118] width 510 height 1168
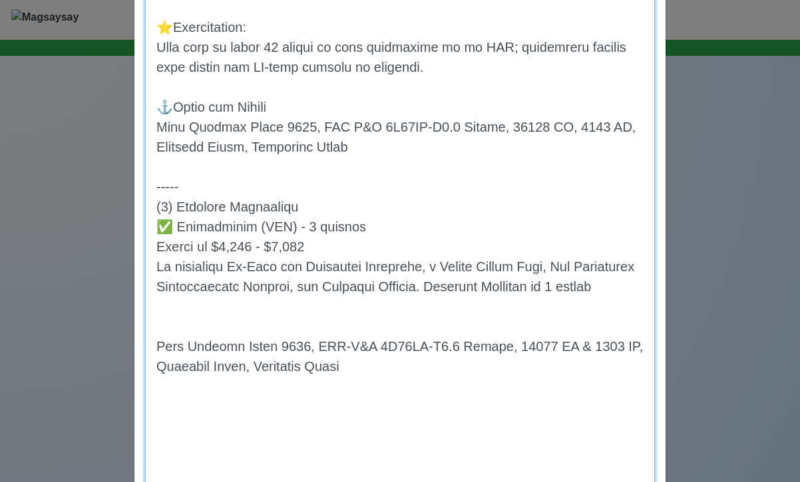
paste textarea "⚓️About the Vessel"
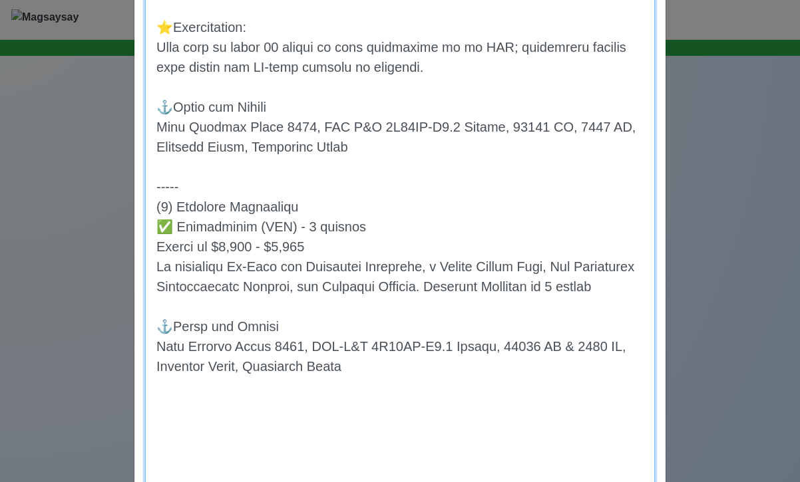
scroll to position [667, 0]
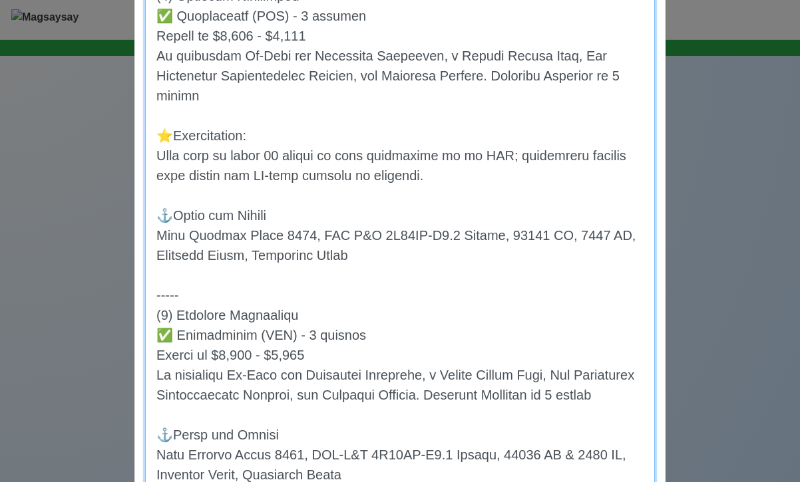
click at [238, 431] on textarea "Notes" at bounding box center [400, 215] width 510 height 1188
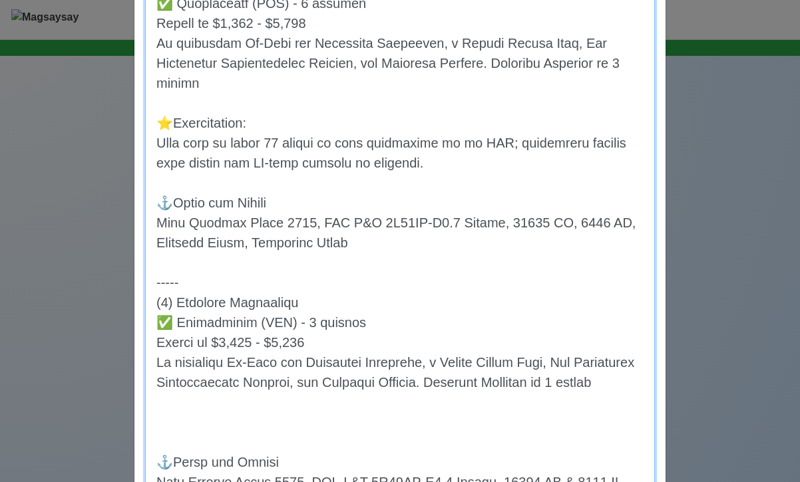
scroll to position [665, 0]
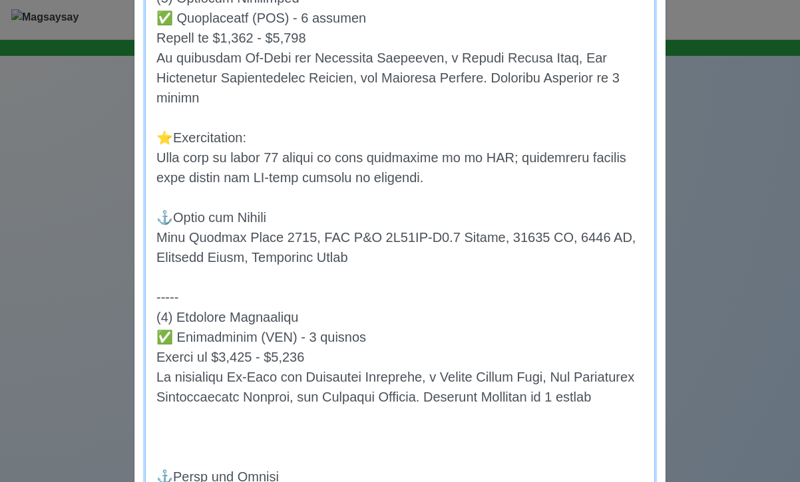
drag, startPoint x: 458, startPoint y: 204, endPoint x: 170, endPoint y: 142, distance: 295.5
click at [170, 142] on textarea "Notes" at bounding box center [400, 237] width 510 height 1228
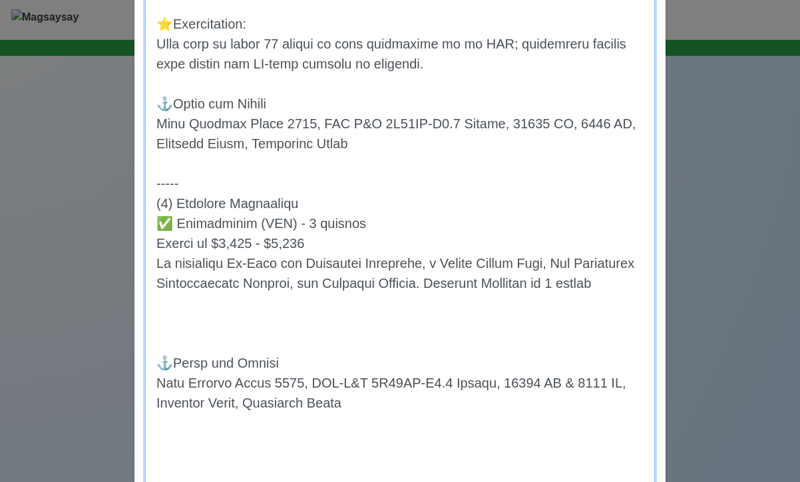
scroll to position [810, 0]
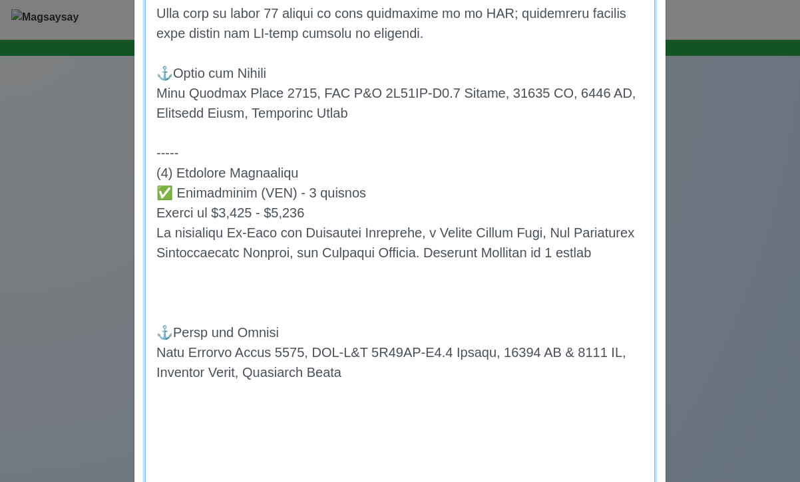
click at [182, 321] on textarea "Notes" at bounding box center [400, 92] width 510 height 1228
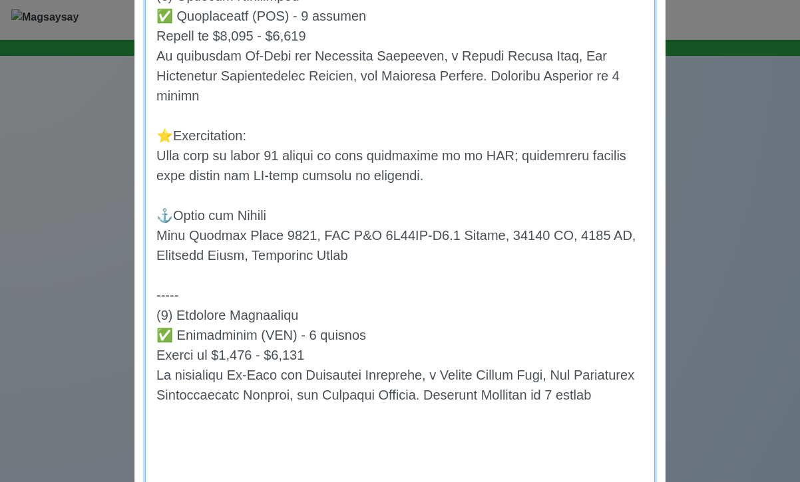
paste textarea "⭐️Requirements: Must have at least 12 months of rank experience as an ETO; expe…"
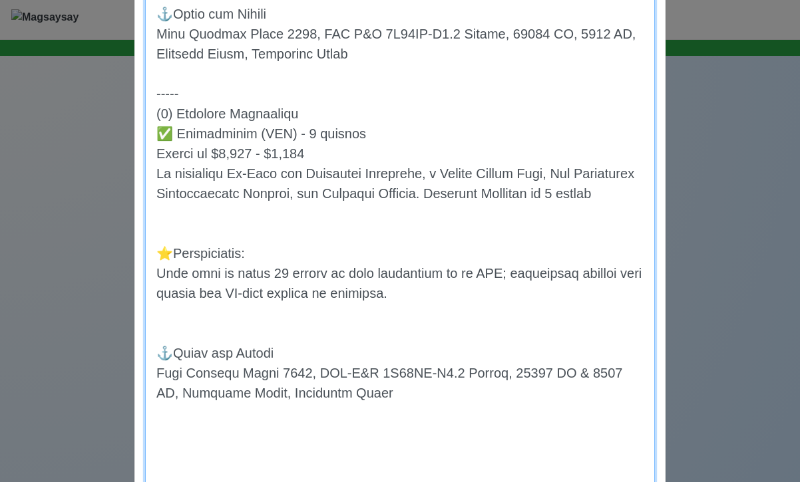
click at [263, 263] on textarea "Notes" at bounding box center [400, 73] width 510 height 1308
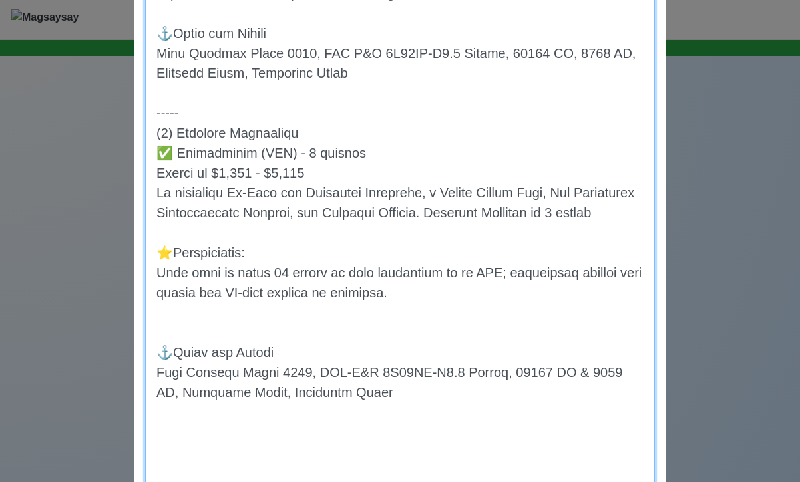
click at [217, 355] on textarea "Notes" at bounding box center [400, 82] width 510 height 1288
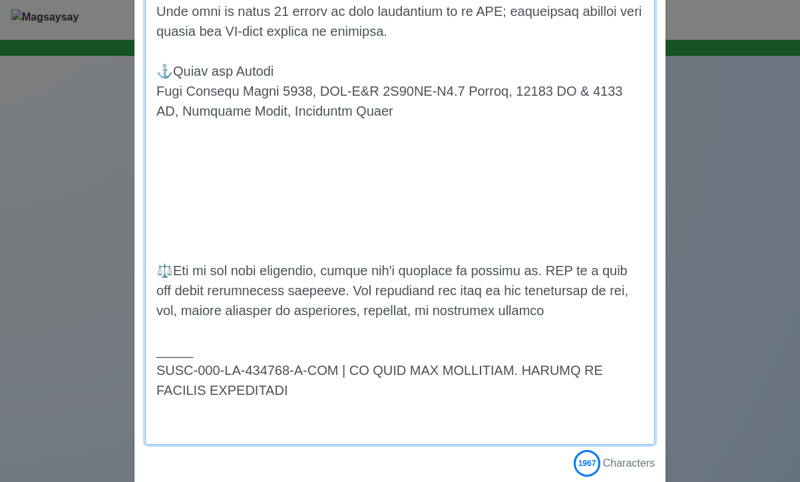
scroll to position [1113, 0]
drag, startPoint x: 361, startPoint y: 289, endPoint x: 360, endPoint y: 192, distance: 97.2
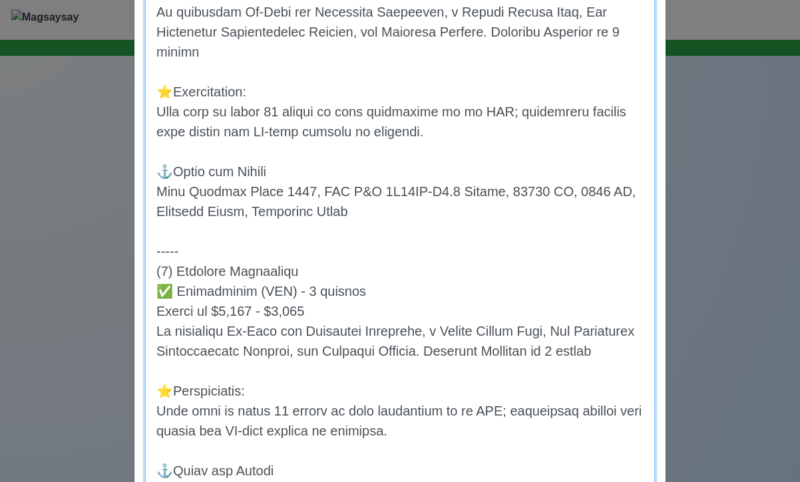
scroll to position [1057, 0]
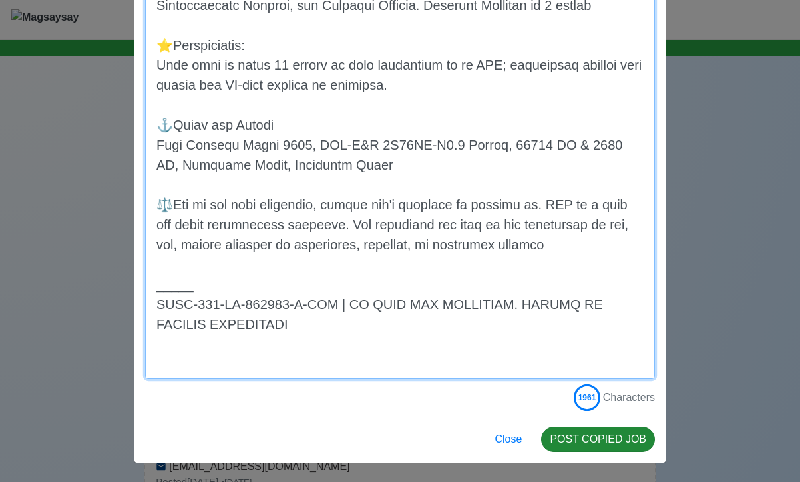
type textarea "Lorem Ips Dolors ame conse (5) adipiscin eli Seddoeiusmod: (2) Tempori Utlabore…"
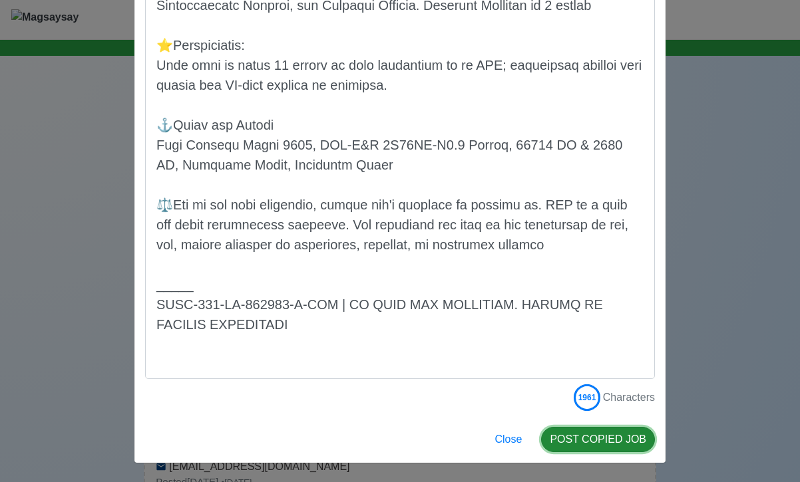
click at [585, 438] on button "POST COPIED JOB" at bounding box center [598, 439] width 114 height 25
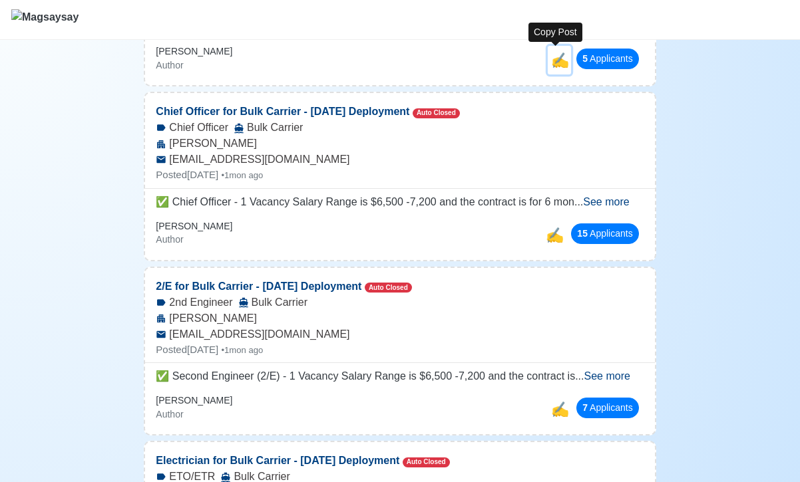
scroll to position [657, 0]
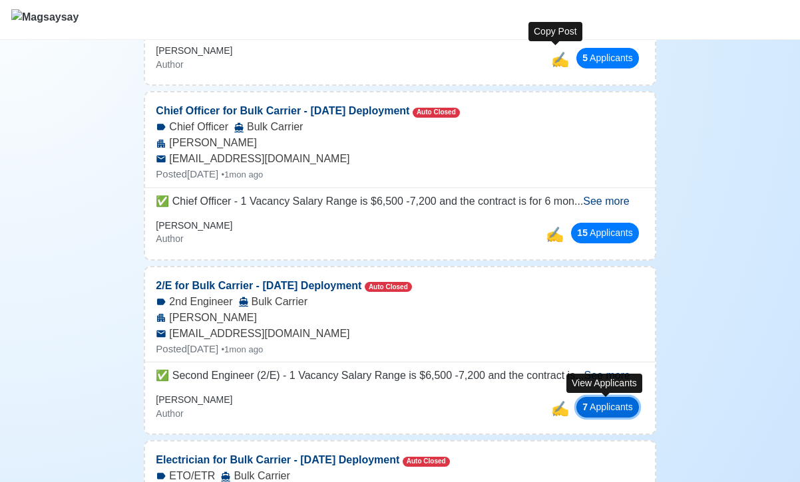
click at [615, 405] on button "7 Applicant s" at bounding box center [607, 407] width 63 height 21
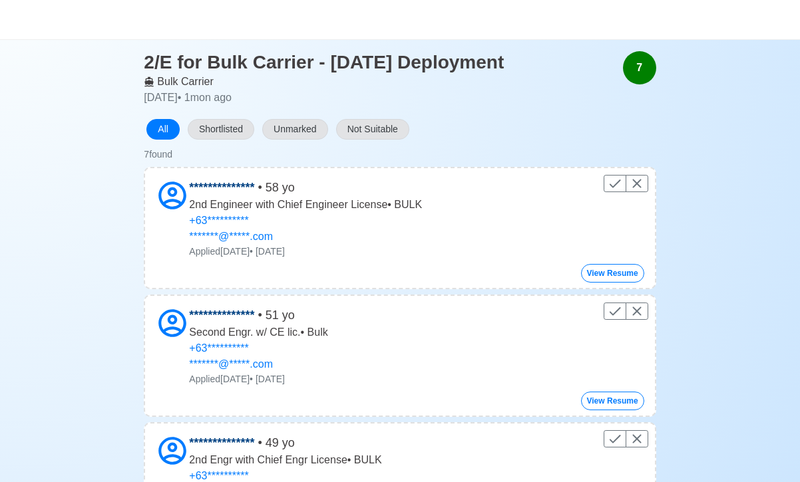
scroll to position [53, 0]
click at [596, 280] on button "View Resume" at bounding box center [612, 273] width 63 height 19
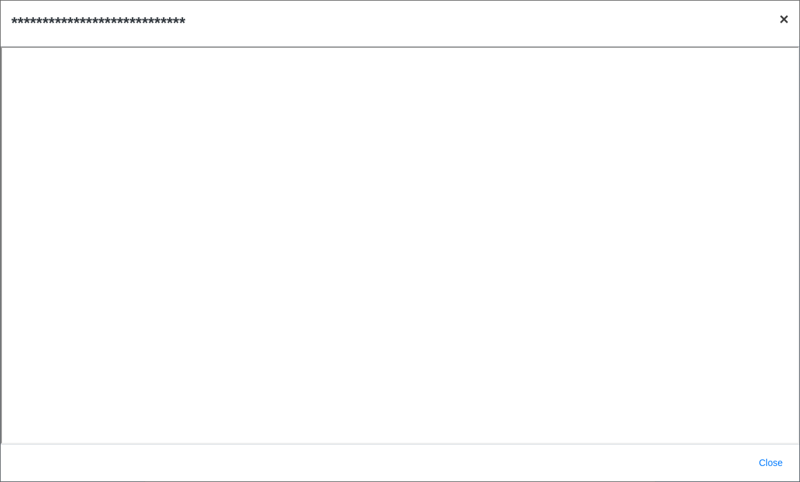
click at [785, 17] on span "×" at bounding box center [783, 19] width 9 height 18
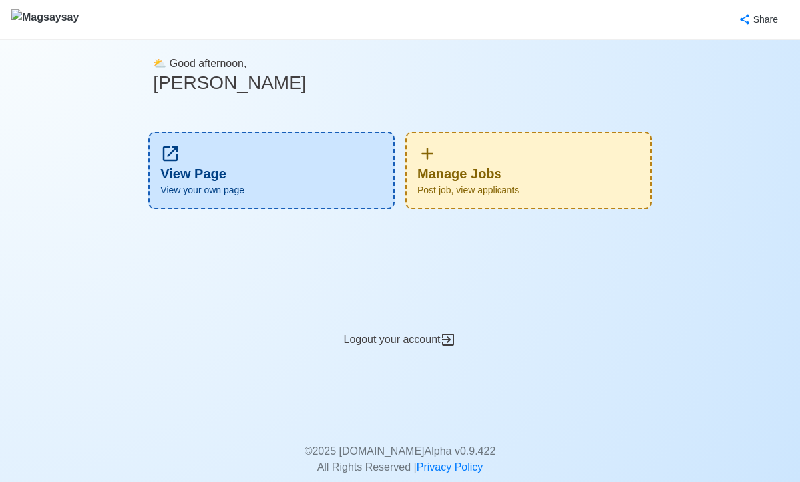
click at [518, 192] on span "Post job, view applicants" at bounding box center [528, 191] width 222 height 14
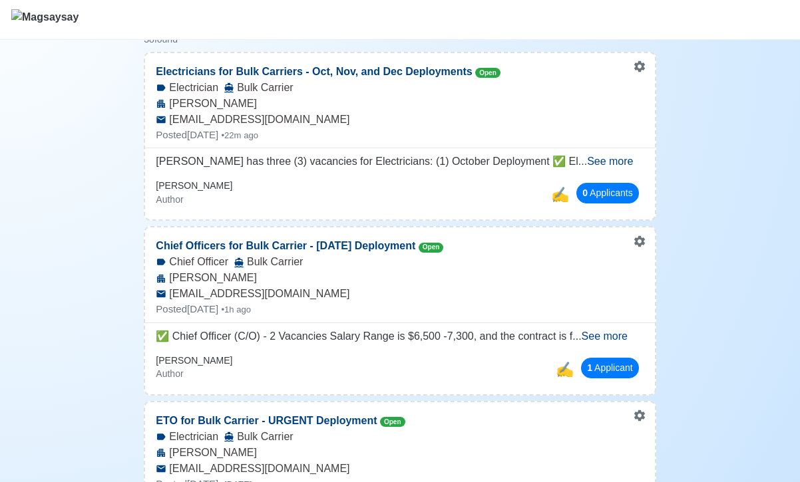
scroll to position [163, 0]
